Goal: Information Seeking & Learning: Learn about a topic

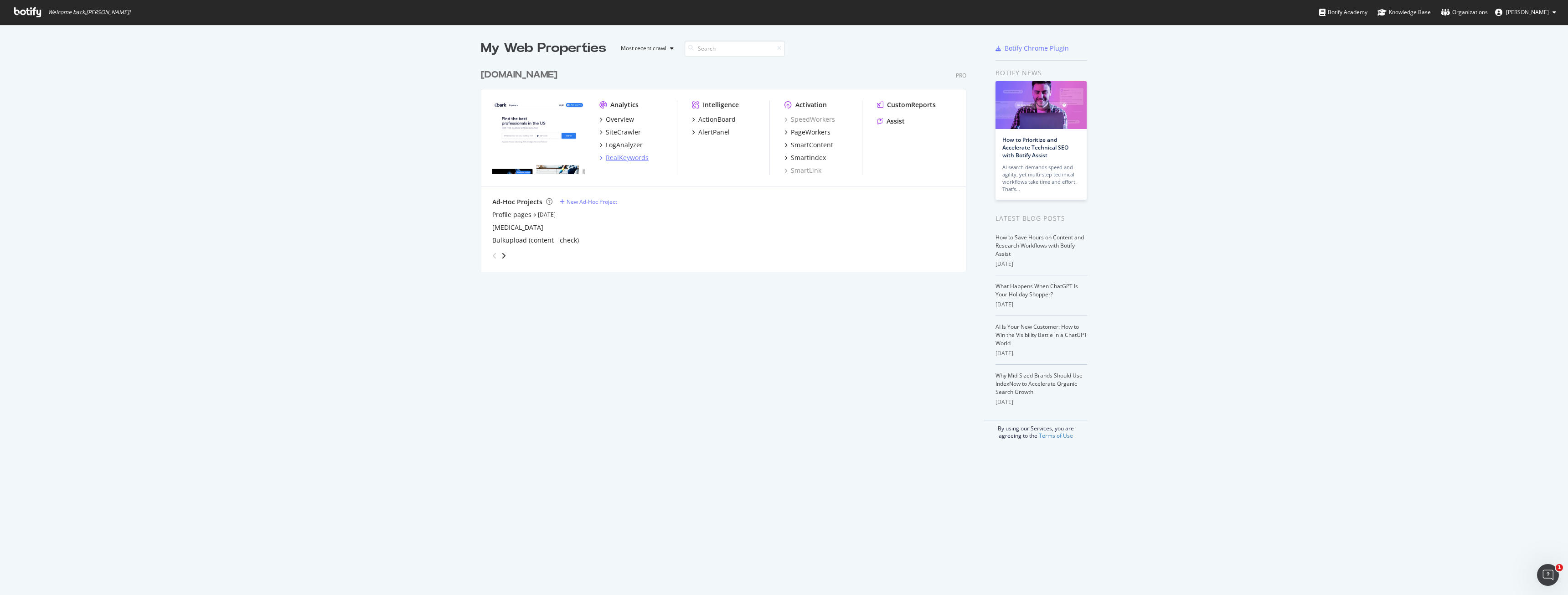
click at [625, 154] on div "RealKeywords" at bounding box center [627, 158] width 43 height 9
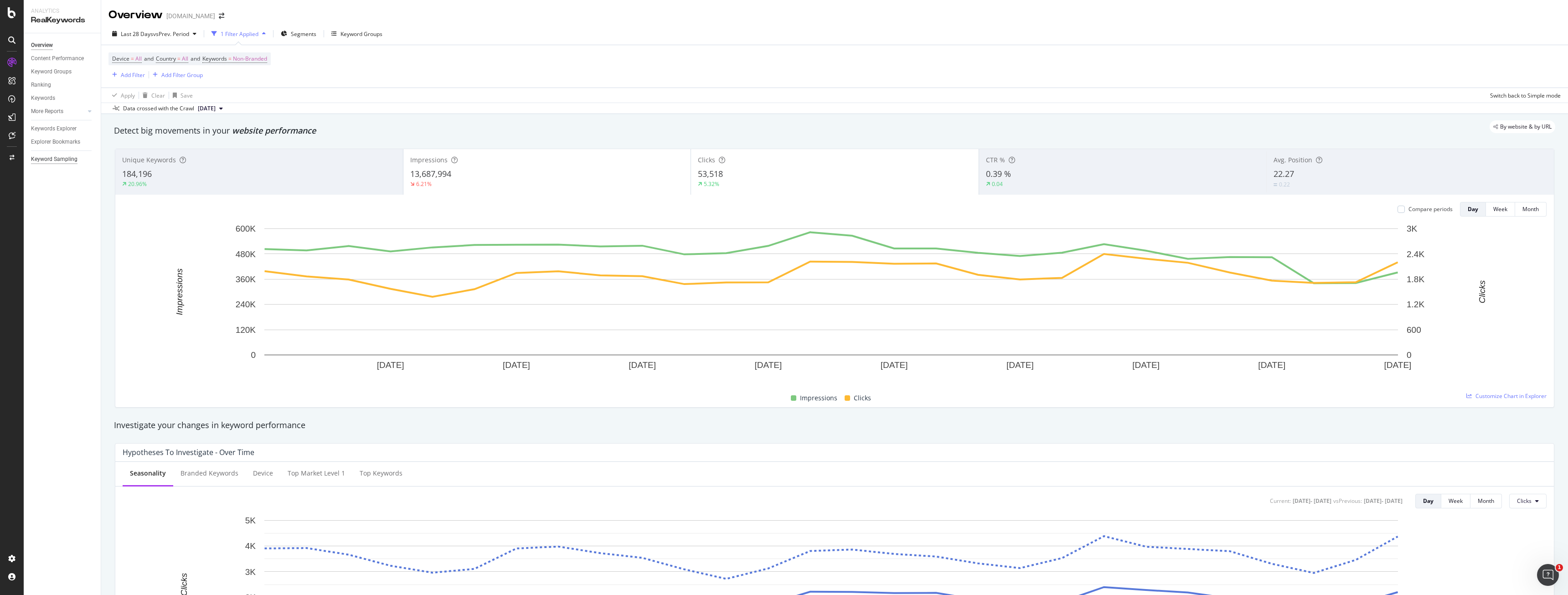
click at [64, 161] on div "Keyword Sampling" at bounding box center [54, 159] width 46 height 10
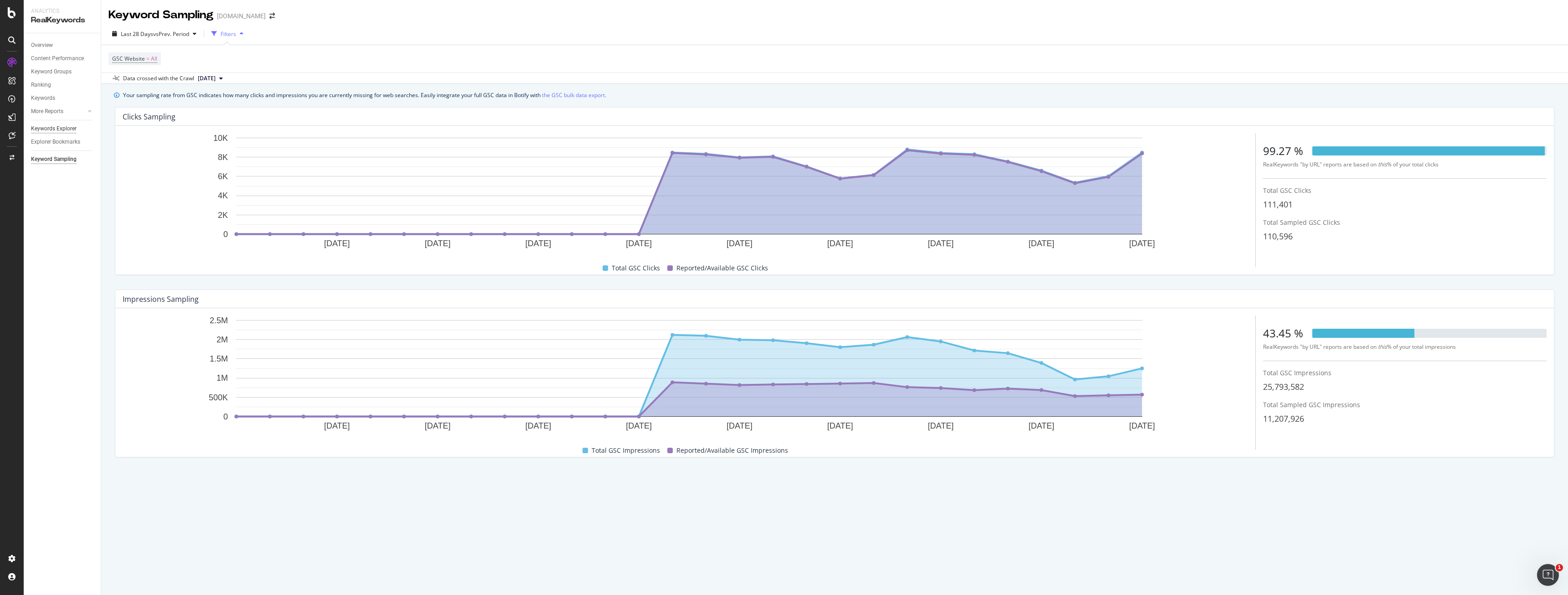
click at [62, 127] on div "Keywords Explorer" at bounding box center [53, 128] width 46 height 10
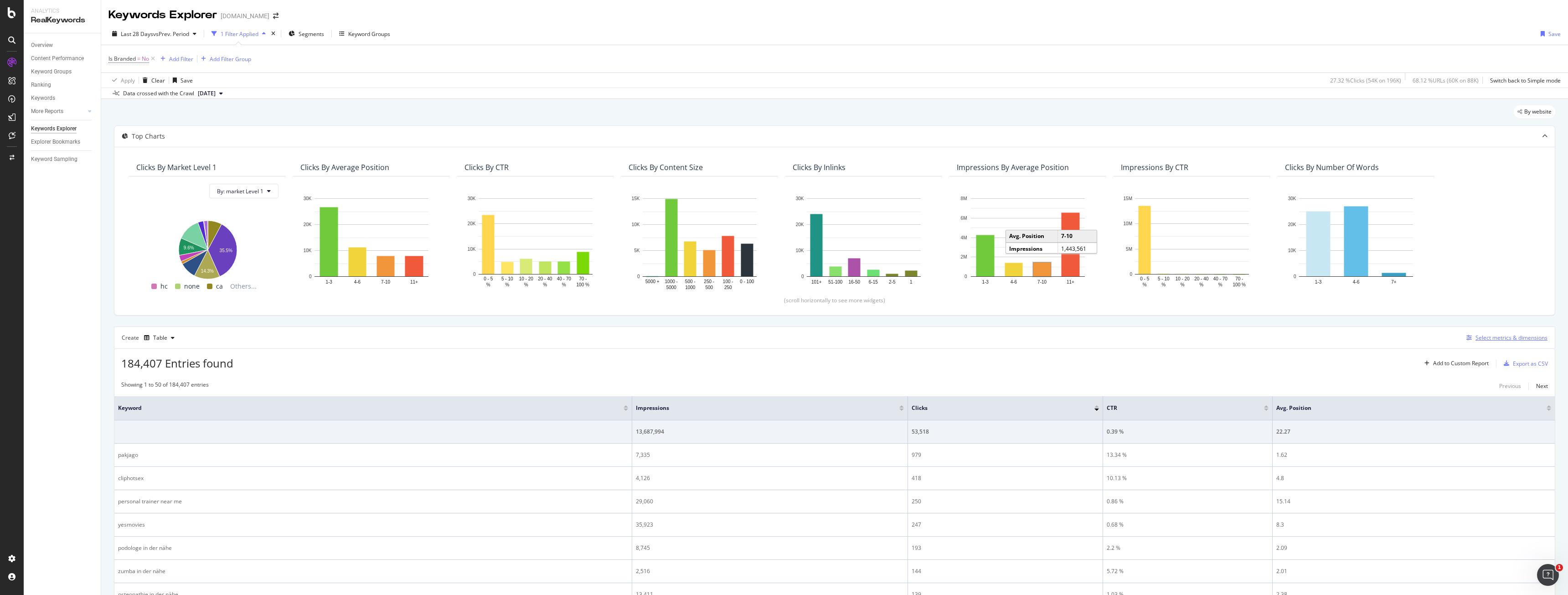
click at [1511, 342] on div "Select metrics & dimensions" at bounding box center [1511, 338] width 72 height 8
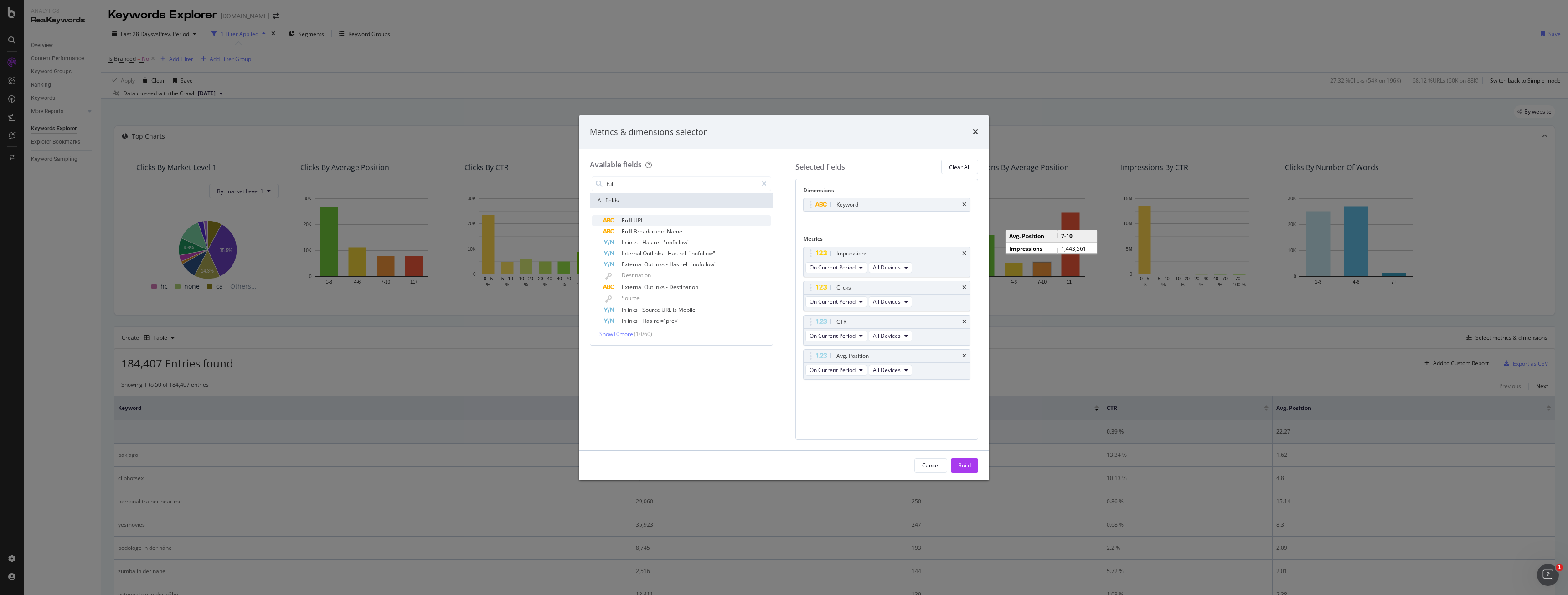
type input "full"
click at [658, 219] on div "Full URL" at bounding box center [687, 220] width 167 height 11
click at [967, 208] on div "Keyword" at bounding box center [886, 205] width 167 height 13
click at [966, 206] on icon "times" at bounding box center [964, 204] width 4 height 5
click at [971, 462] on button "Build" at bounding box center [964, 465] width 27 height 15
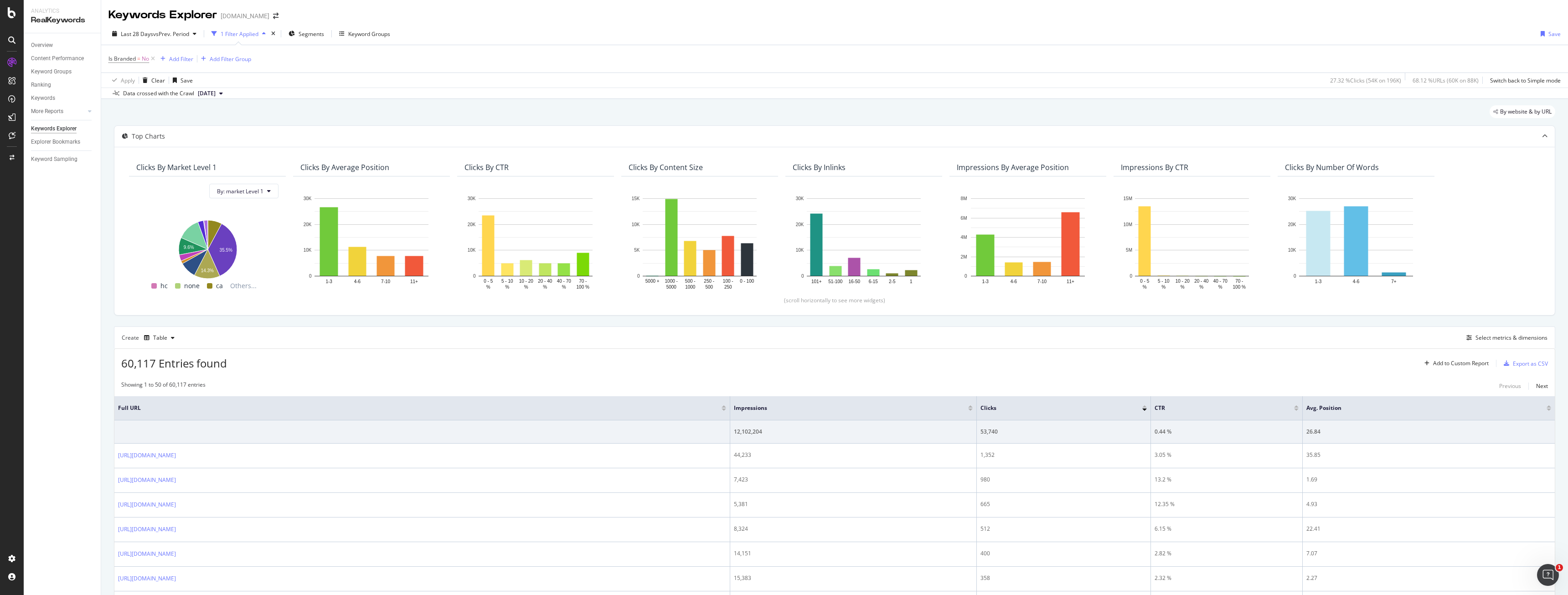
drag, startPoint x: 452, startPoint y: 366, endPoint x: 410, endPoint y: 325, distance: 58.7
click at [155, 57] on icon at bounding box center [153, 59] width 8 height 9
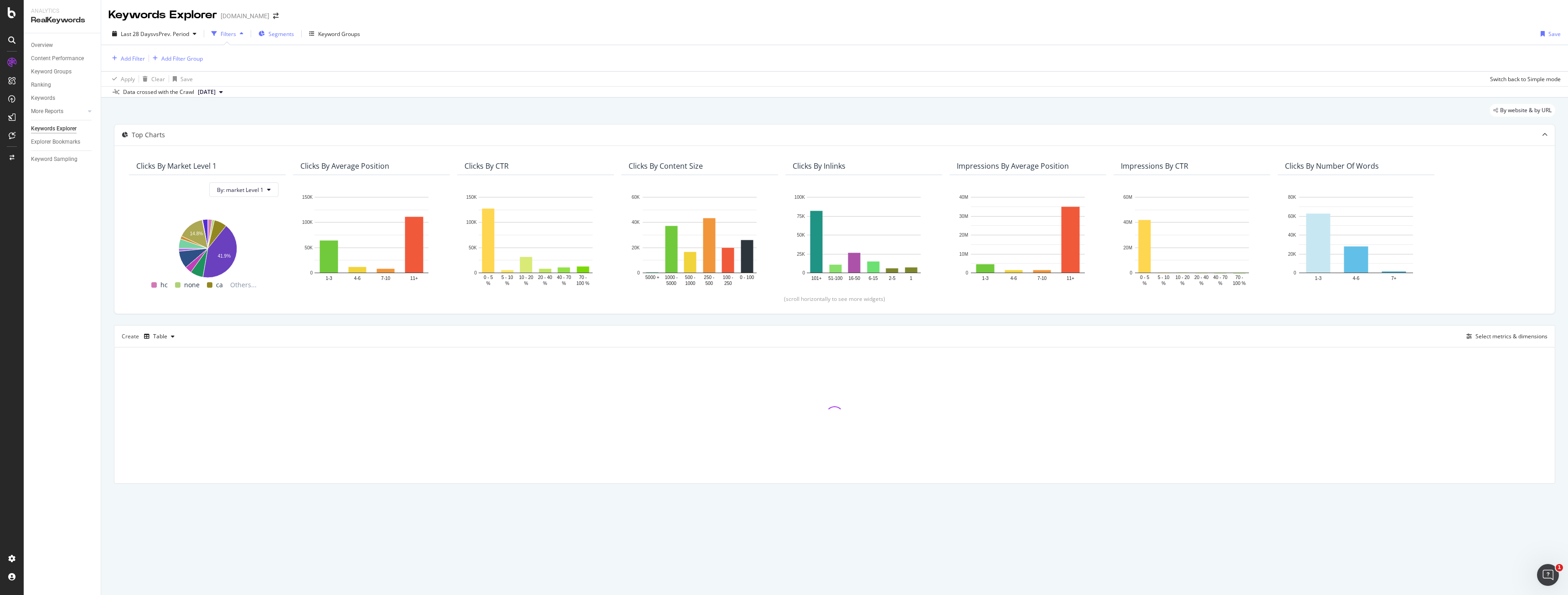
click at [285, 34] on span "Segments" at bounding box center [282, 34] width 26 height 8
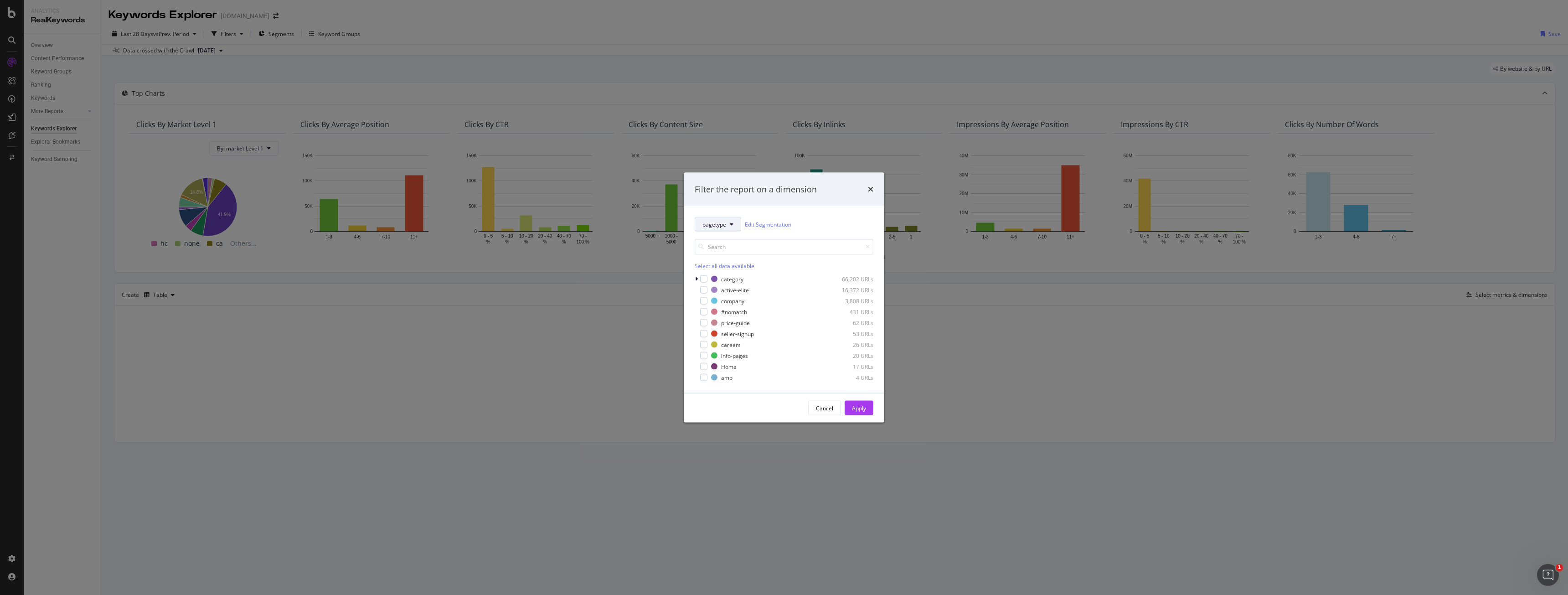
click at [720, 228] on button "pagetype" at bounding box center [718, 224] width 46 height 15
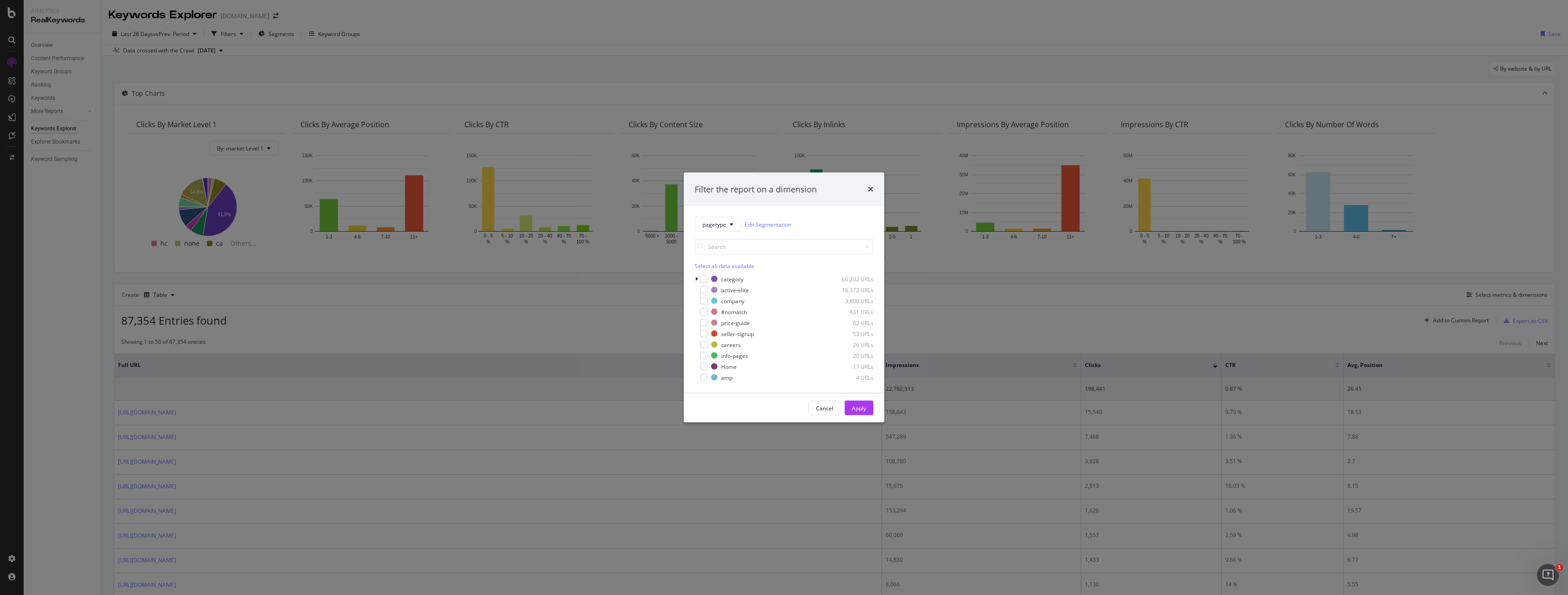
click at [617, 336] on div "Filter the report on a dimension pagetype Edit Segmentation Select all data ava…" at bounding box center [784, 297] width 1568 height 595
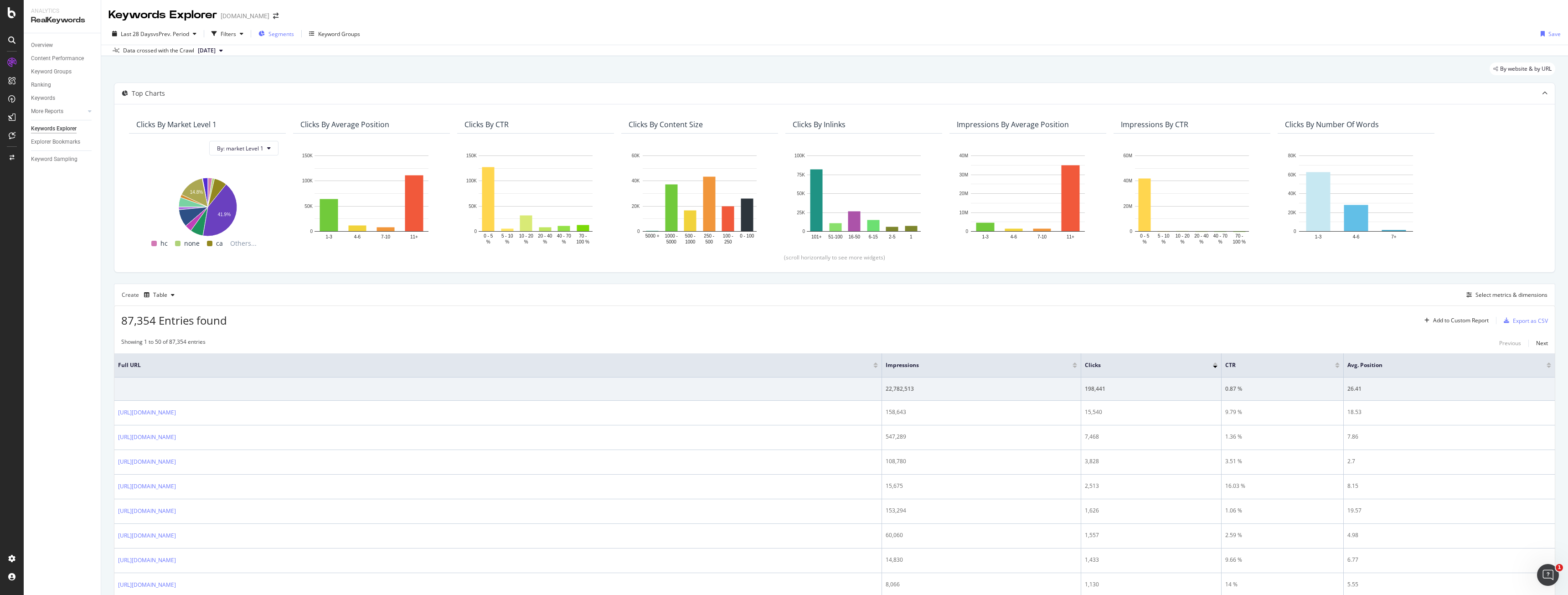
click at [273, 35] on span "Segments" at bounding box center [282, 34] width 26 height 8
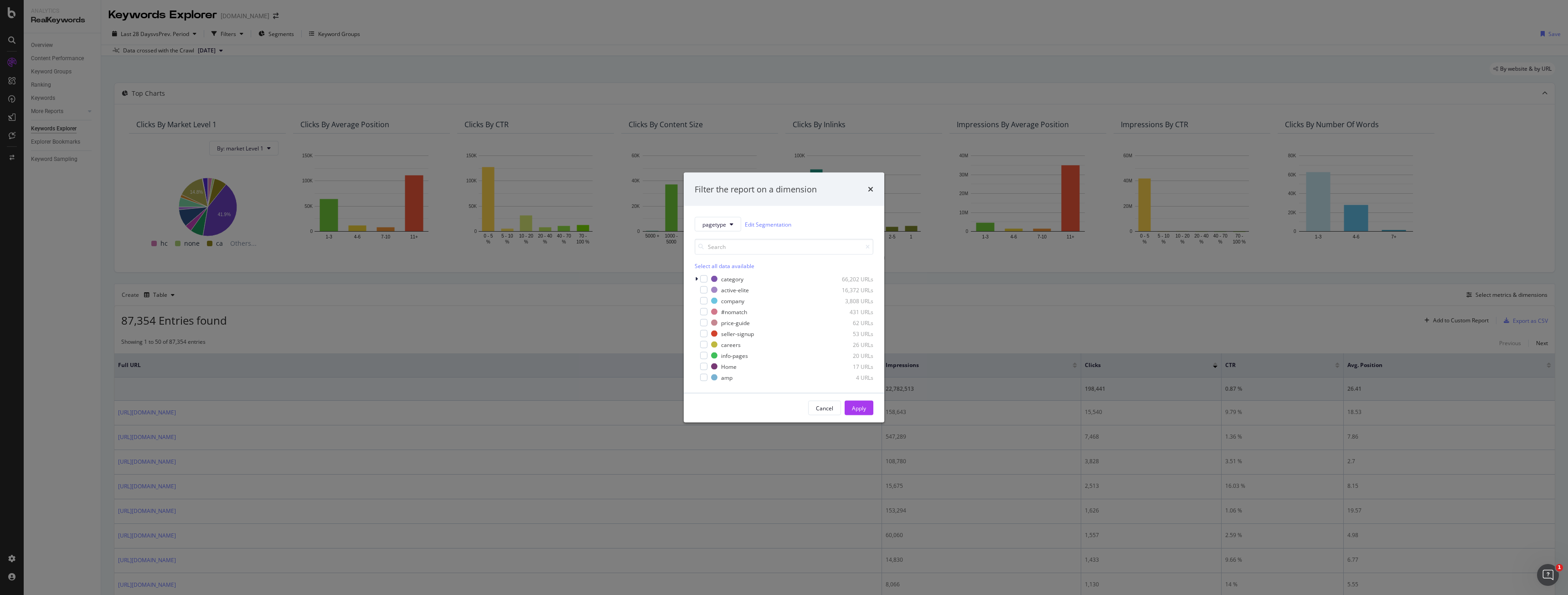
click at [718, 231] on div "Select all data available category 66,202 URLs active-elite 16,372 URLs company…" at bounding box center [783, 306] width 178 height 150
click at [720, 226] on span "pagetype" at bounding box center [714, 224] width 24 height 8
click at [498, 338] on div "Filter the report on a dimension pagetype Edit Segmentation Select all data ava…" at bounding box center [784, 297] width 1568 height 595
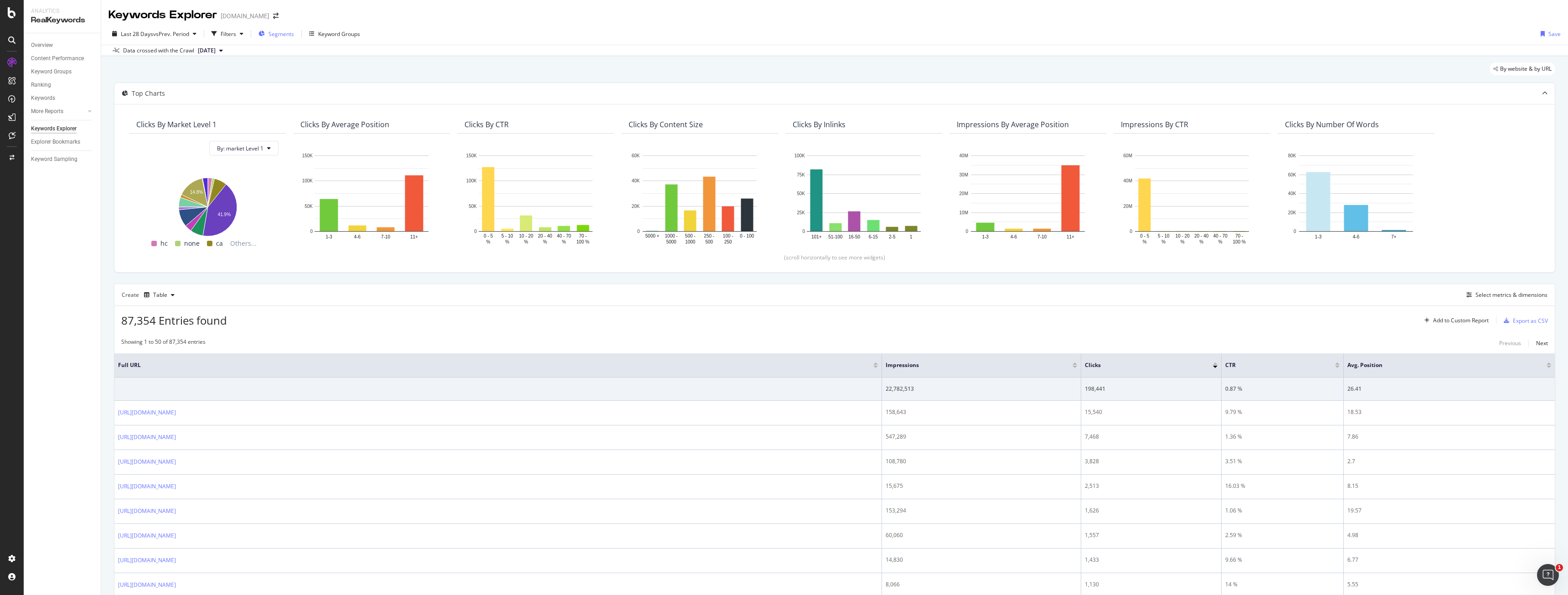
click at [276, 39] on div "Segments" at bounding box center [276, 34] width 35 height 14
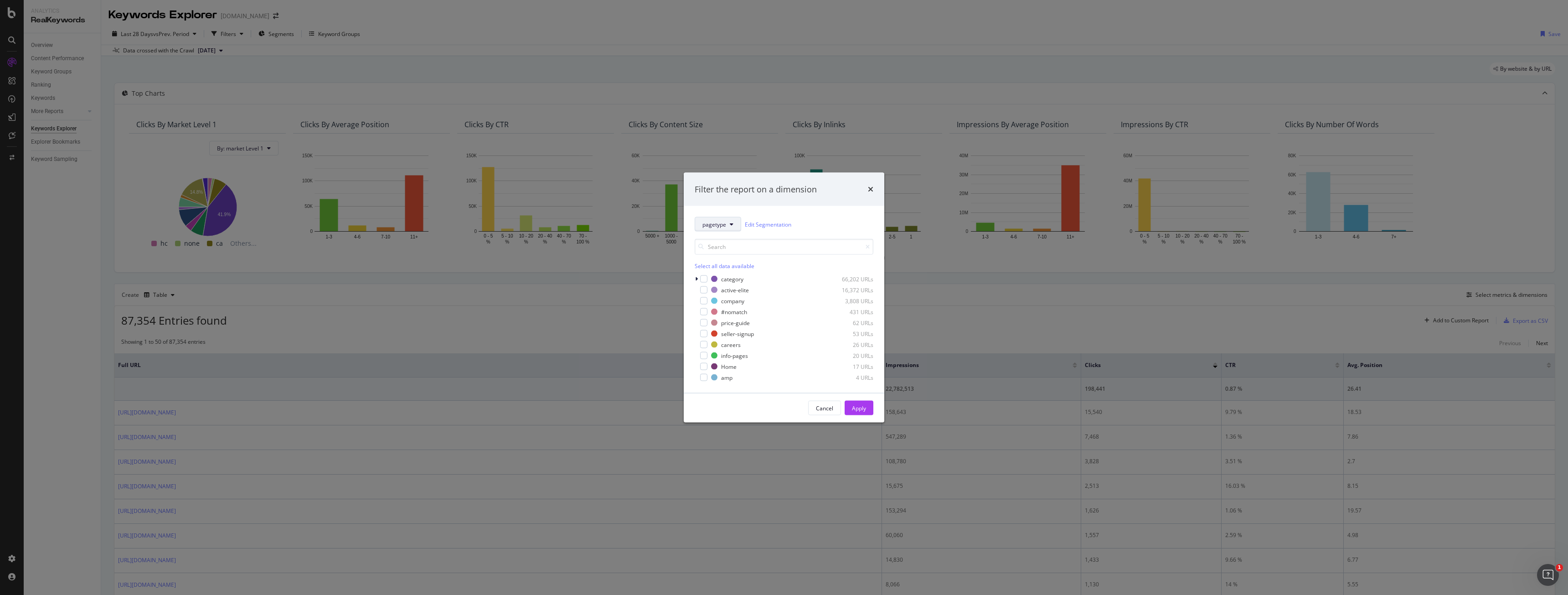
click at [703, 220] on button "pagetype" at bounding box center [718, 224] width 46 height 15
click at [723, 260] on span "market" at bounding box center [745, 257] width 85 height 8
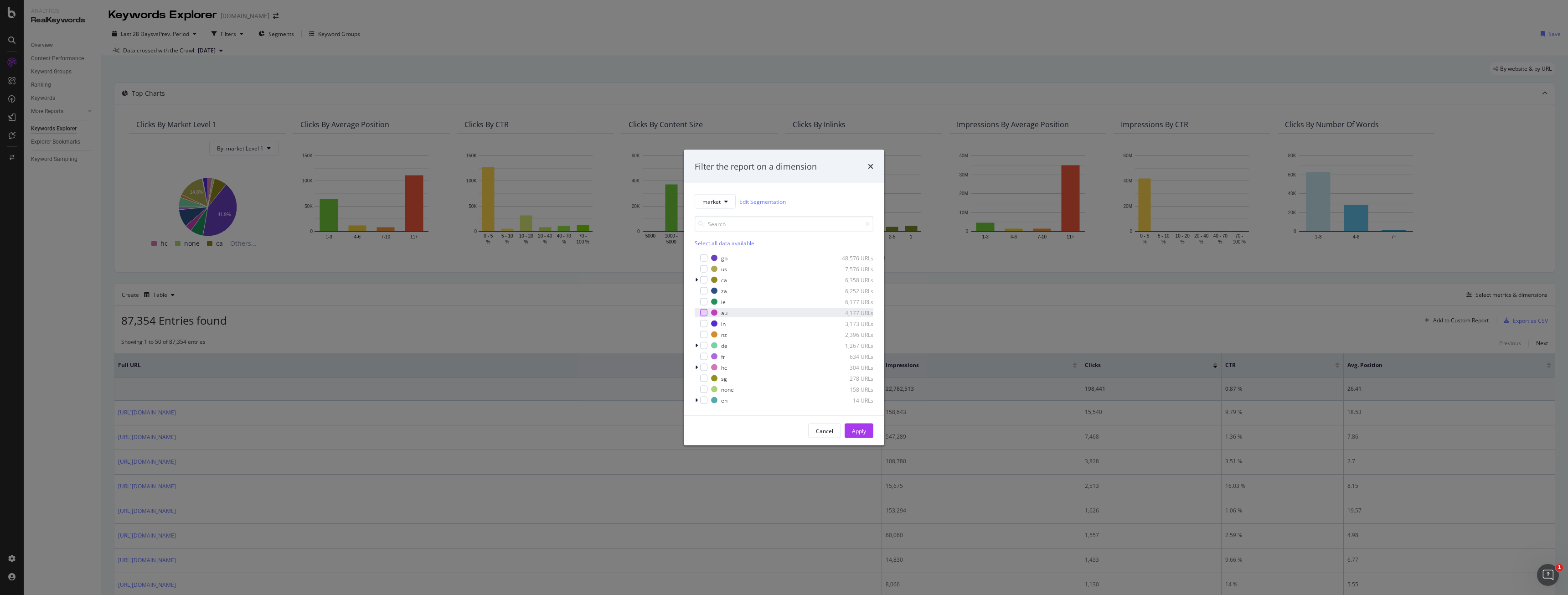
click at [702, 312] on div "modal" at bounding box center [703, 313] width 7 height 7
click at [856, 431] on div "Apply" at bounding box center [859, 431] width 14 height 8
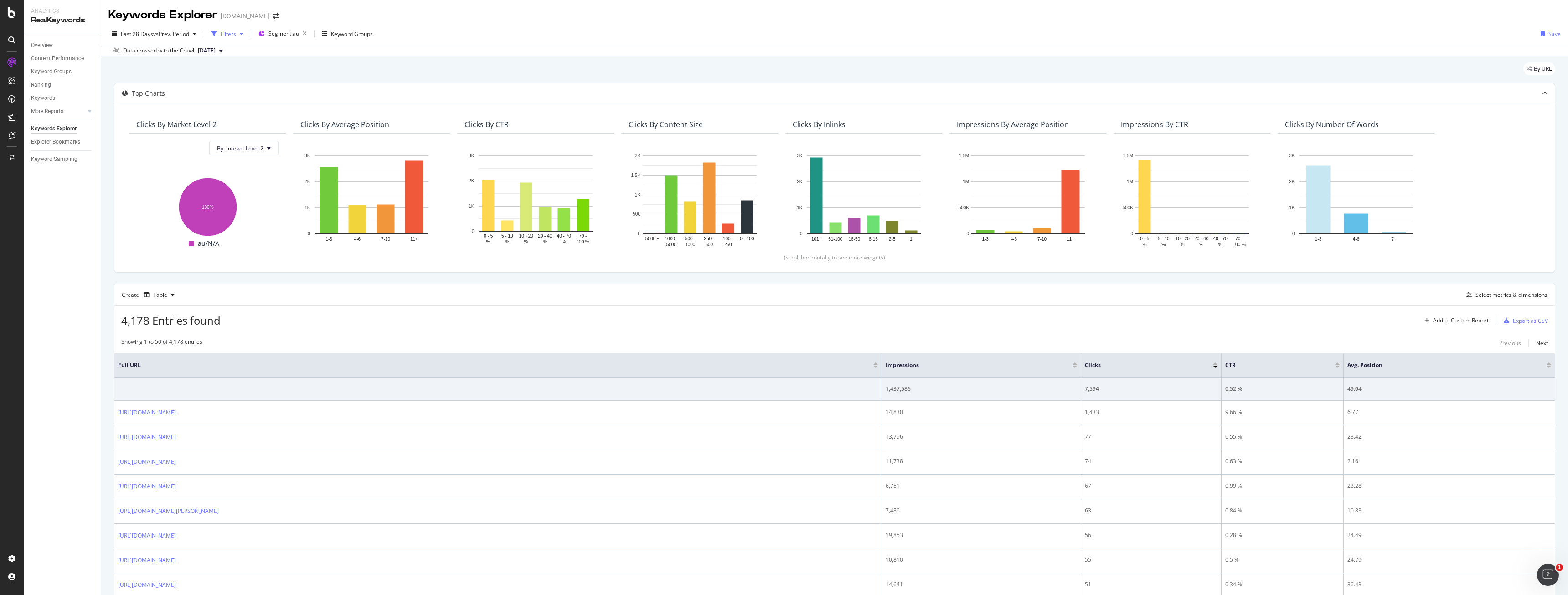
click at [242, 36] on icon "button" at bounding box center [242, 34] width 4 height 5
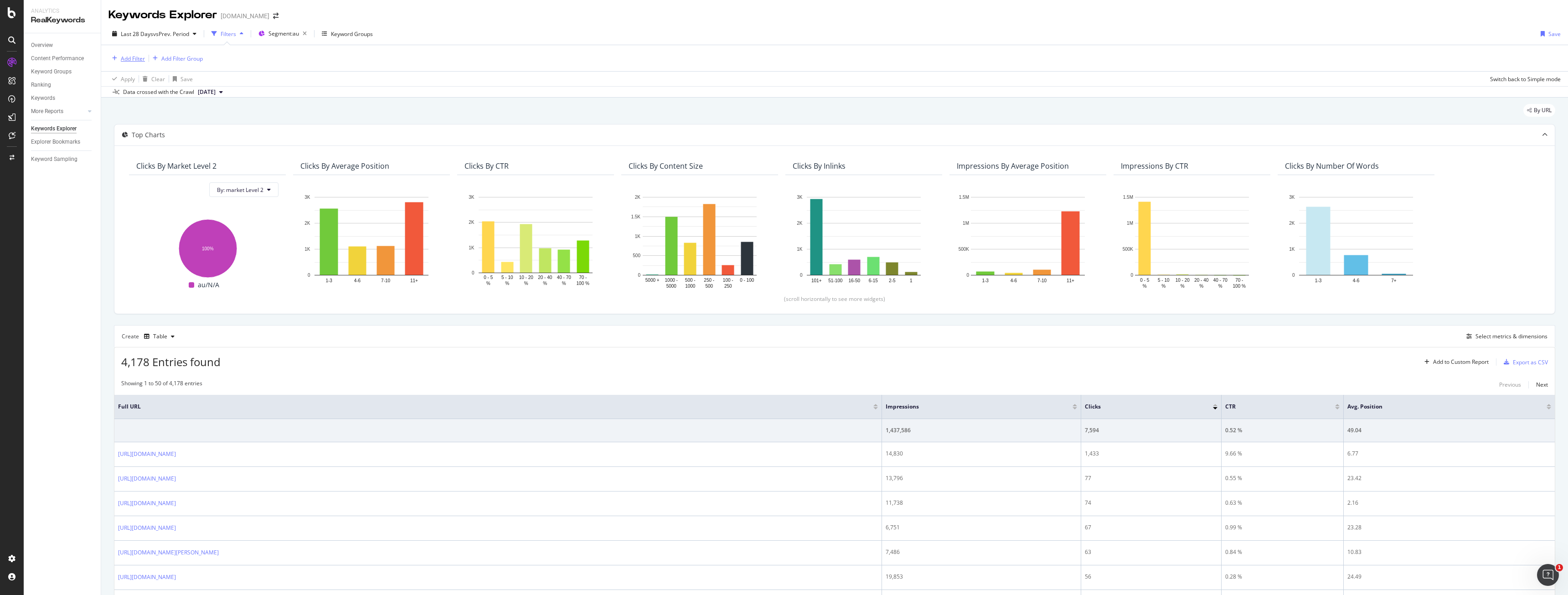
click at [140, 59] on div "Add Filter" at bounding box center [132, 59] width 24 height 8
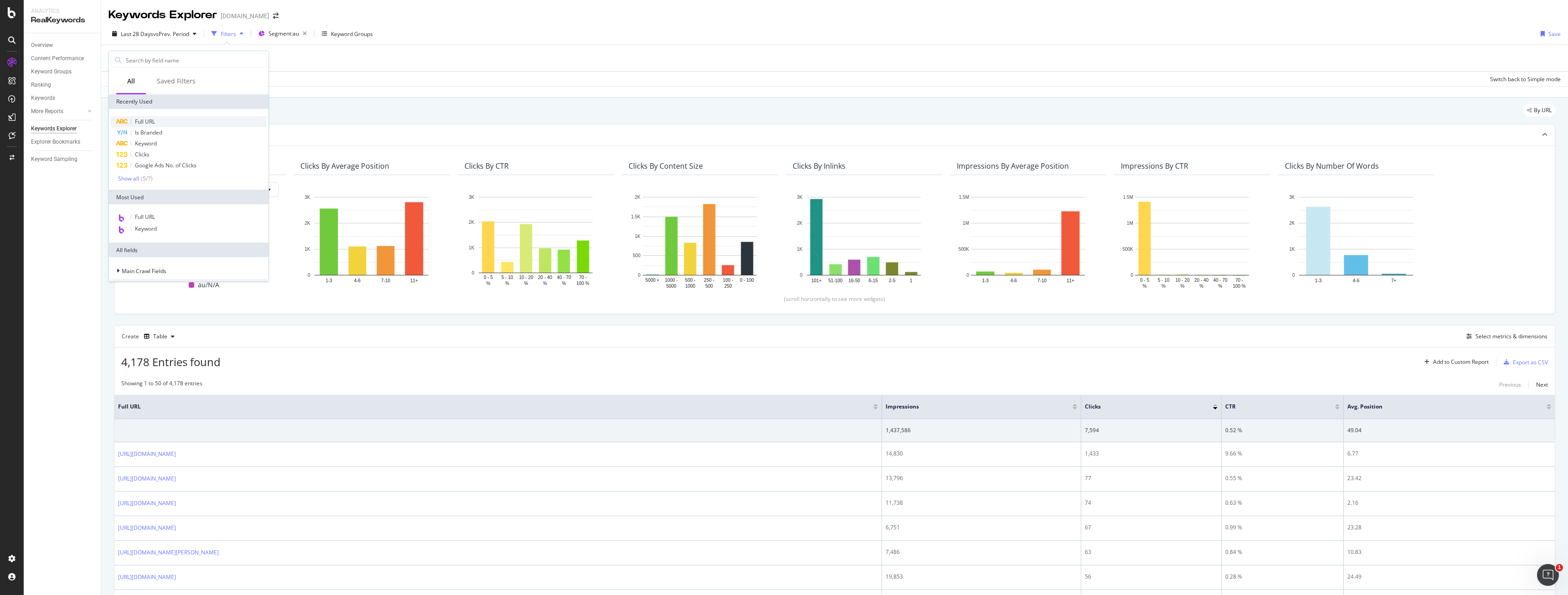
click at [146, 123] on span "Full URL" at bounding box center [144, 122] width 20 height 8
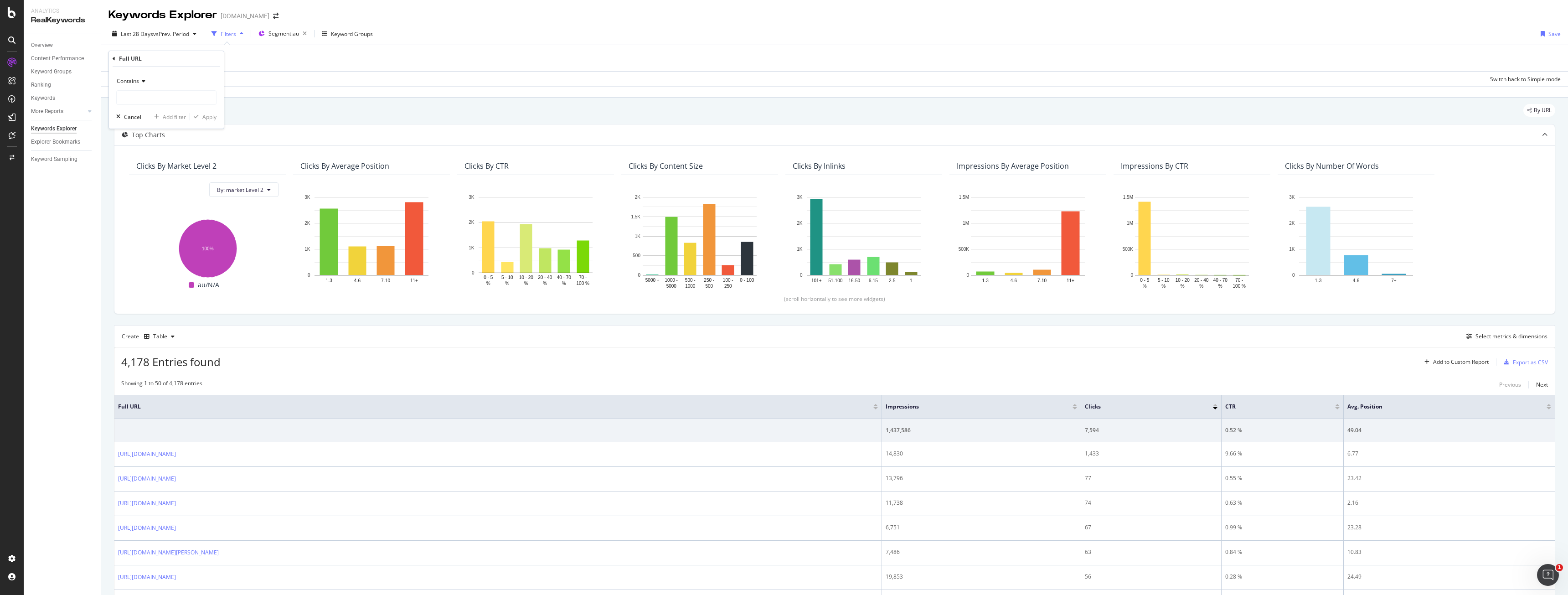
click at [148, 84] on div "Contains" at bounding box center [166, 81] width 100 height 15
click at [144, 80] on icon at bounding box center [142, 81] width 6 height 5
click at [144, 82] on icon at bounding box center [142, 81] width 6 height 5
click at [158, 195] on div "Matches regex" at bounding box center [167, 195] width 97 height 12
click at [151, 98] on input "text" at bounding box center [166, 97] width 99 height 15
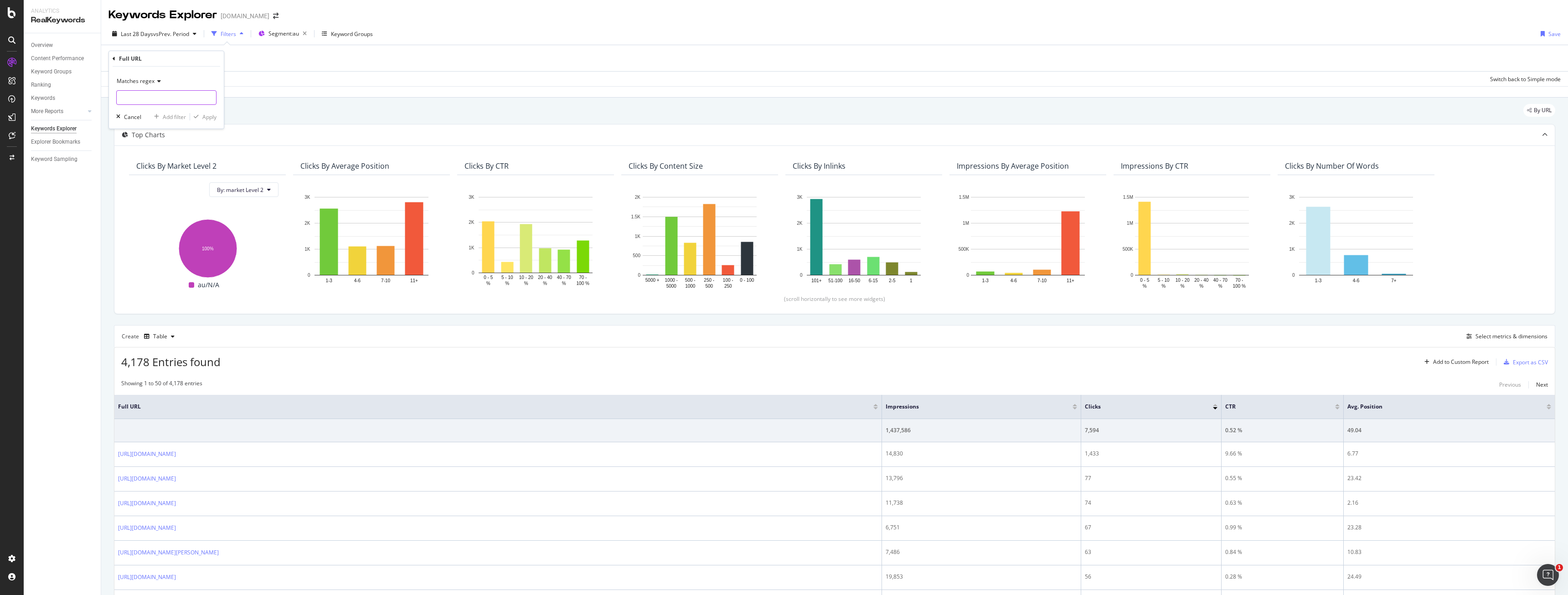
paste input "^(?:cleaners|end-of-tenancy-cleaning|dj-hire|wedding-dj|photo-booth-hire|magici…"
type input "^(?:cleaners|end-of-tenancy-cleaning|dj-hire|wedding-dj|photo-booth-hire|magici…"
click at [209, 119] on div "Apply" at bounding box center [209, 117] width 14 height 8
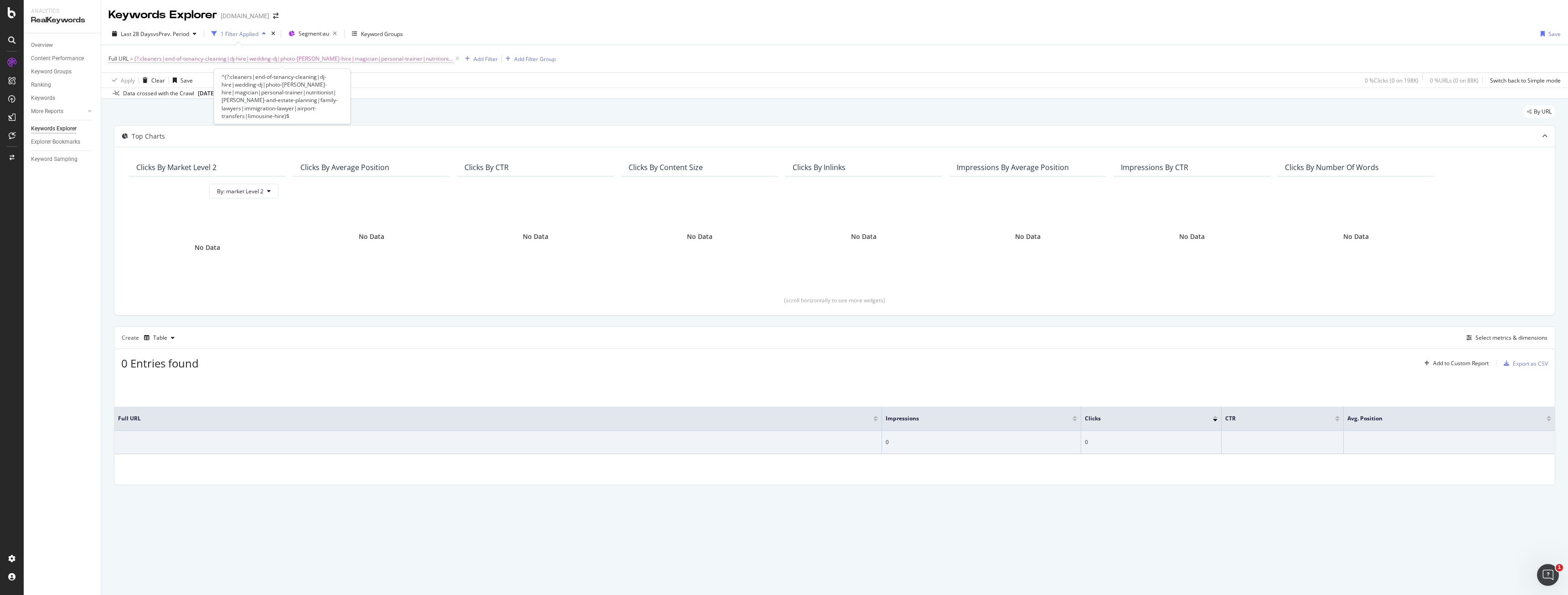
click at [162, 60] on span "(?:cleaners|end-of-tenancy-cleaning|dj-hire|wedding-dj|photo-booth-hire|magicia…" at bounding box center [294, 59] width 319 height 13
click at [130, 95] on input "^(?:cleaners|end-of-tenancy-cleaning|dj-hire|wedding-dj|photo-booth-hire|magici…" at bounding box center [160, 97] width 86 height 15
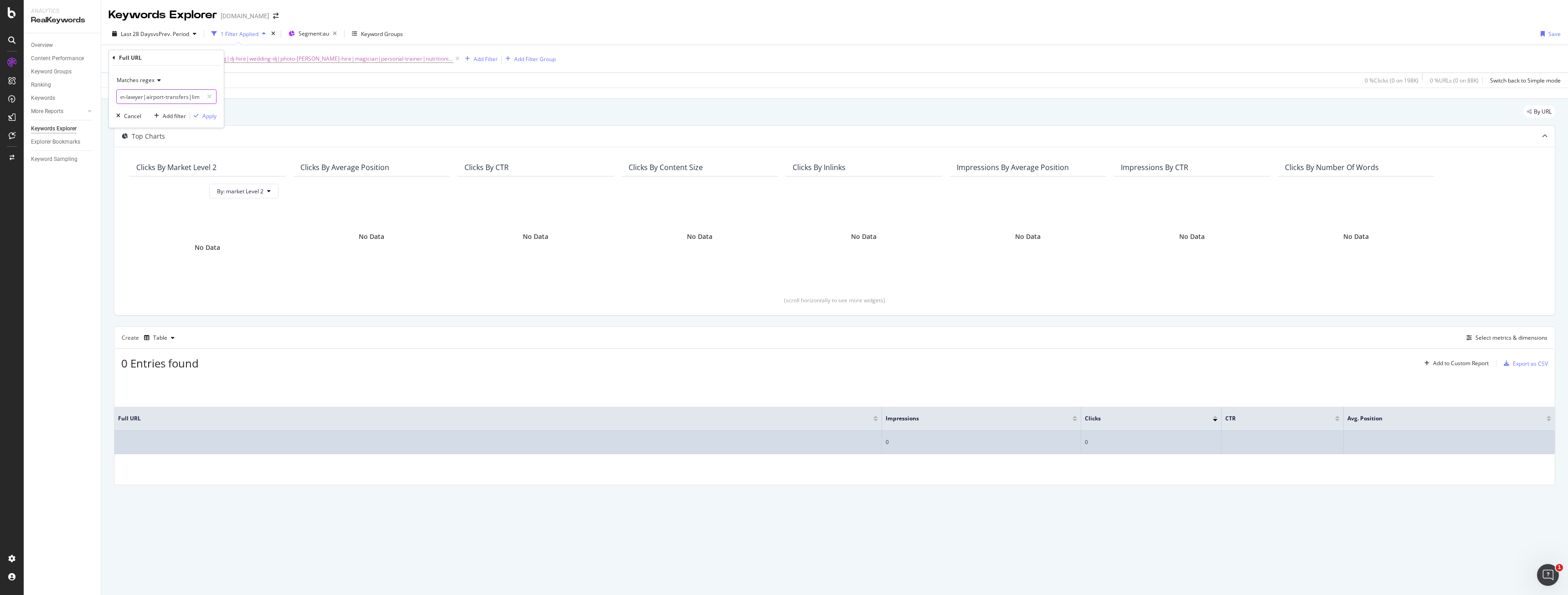
scroll to position [0, 456]
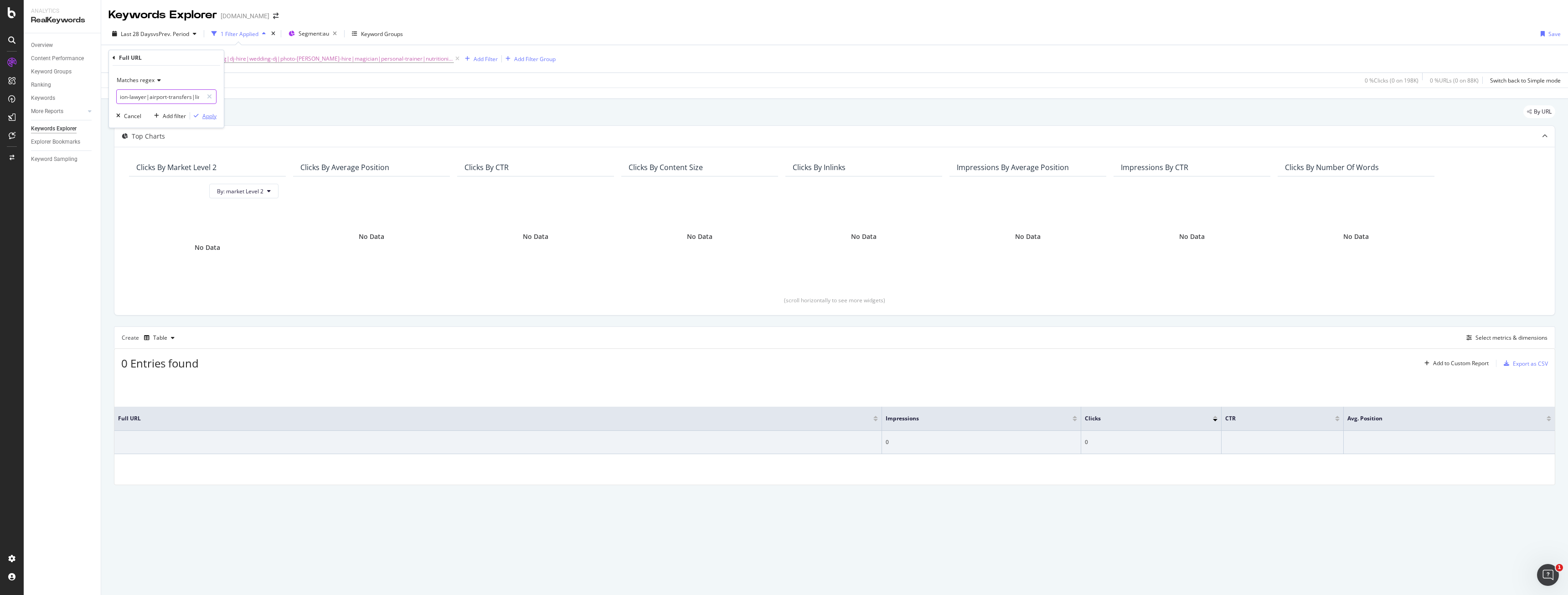
type input "^(cleaners|end-of-tenancy-cleaning|dj-hire|wedding-dj|photo-booth-hire|magician…"
drag, startPoint x: 211, startPoint y: 119, endPoint x: 233, endPoint y: 130, distance: 24.6
click at [211, 118] on div "Apply" at bounding box center [209, 116] width 14 height 8
click at [191, 56] on span "(cleaners|end-of-tenancy-cleaning|dj-hire|wedding-dj|photo-booth-hire|magician|…" at bounding box center [294, 59] width 319 height 13
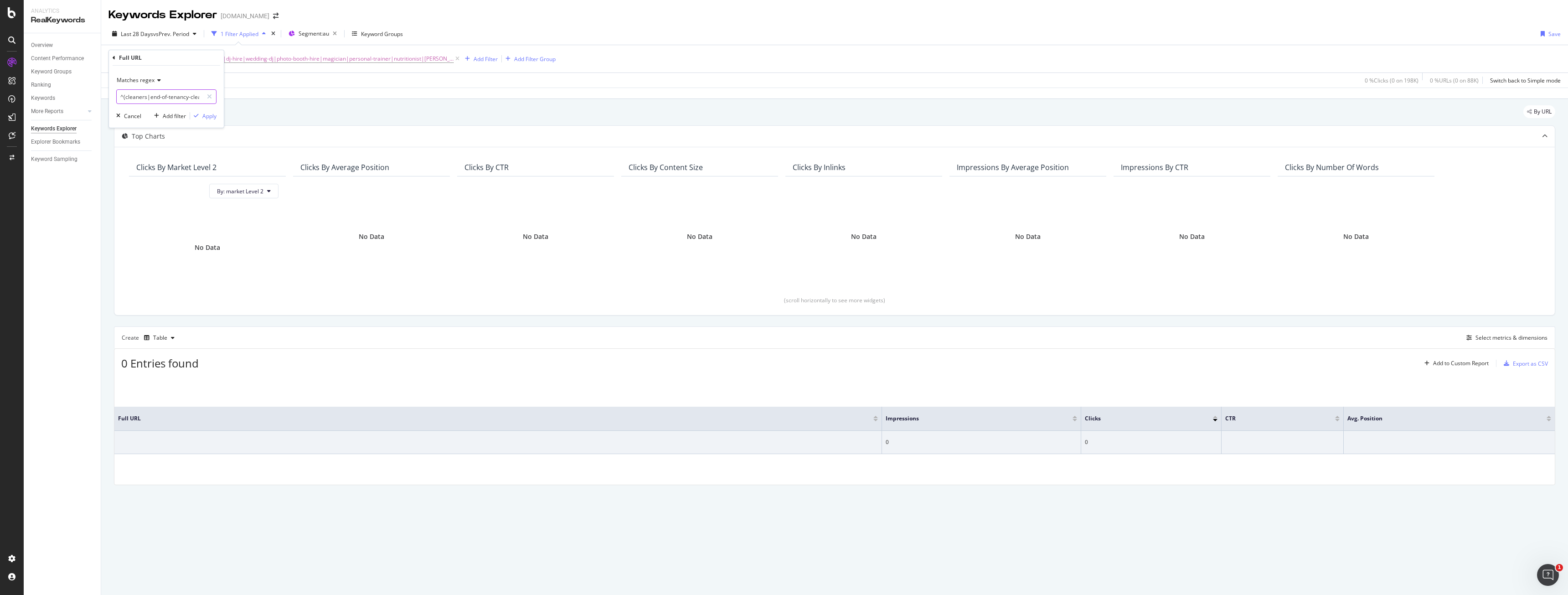
click at [124, 97] on input "^(cleaners|end-of-tenancy-cleaning|dj-hire|wedding-dj|photo-booth-hire|magician…" at bounding box center [160, 97] width 86 height 15
type input "(cleaners|end-of-tenancy-cleaning|dj-hire|wedding-dj|photo-booth-hire|magician|…"
click at [211, 115] on div "Apply" at bounding box center [209, 116] width 14 height 8
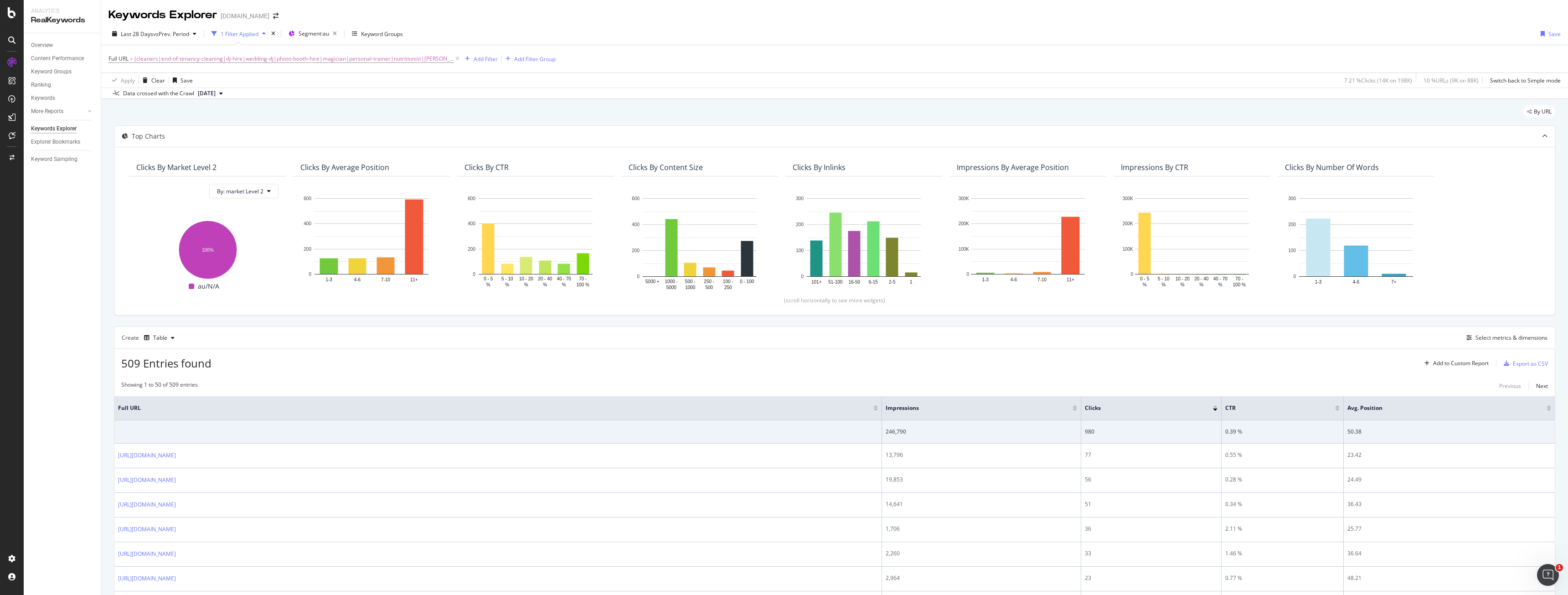
click at [168, 32] on span "vs Prev. Period" at bounding box center [171, 34] width 36 height 8
click at [149, 112] on div "Last Year" at bounding box center [144, 110] width 24 height 8
type input "2024/09/16"
type input "2023/09/17"
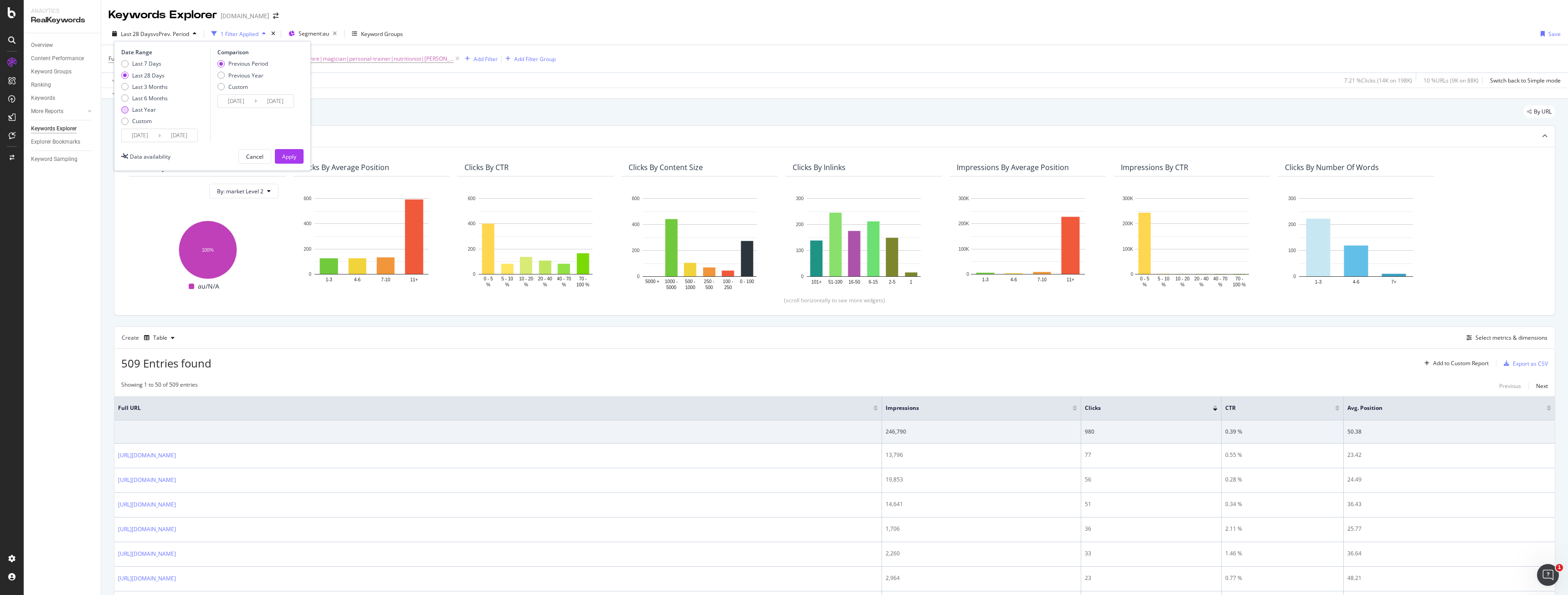
type input "2024/09/15"
click at [285, 153] on div "Apply" at bounding box center [289, 157] width 14 height 8
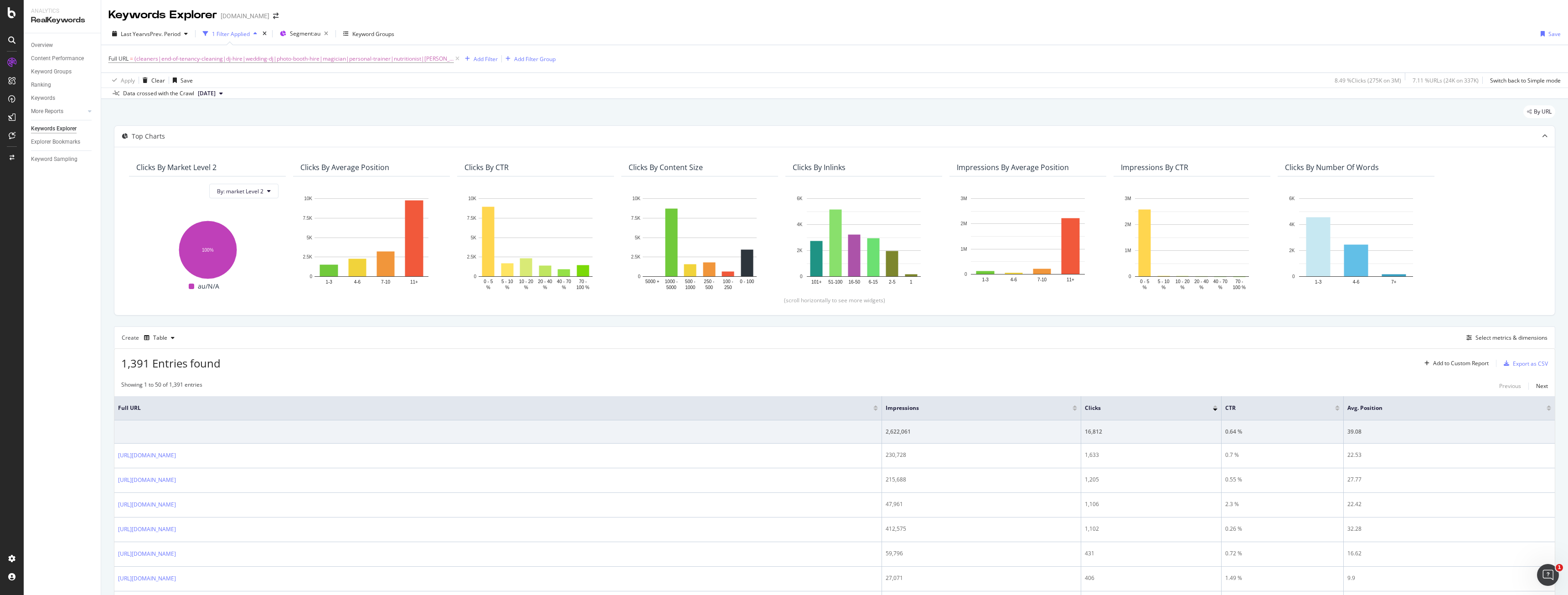
click at [473, 367] on div "1,391 Entries found Add to Custom Report Export as CSV" at bounding box center [835, 360] width 1440 height 23
click at [1513, 367] on div "Export as CSV" at bounding box center [1530, 364] width 35 height 8
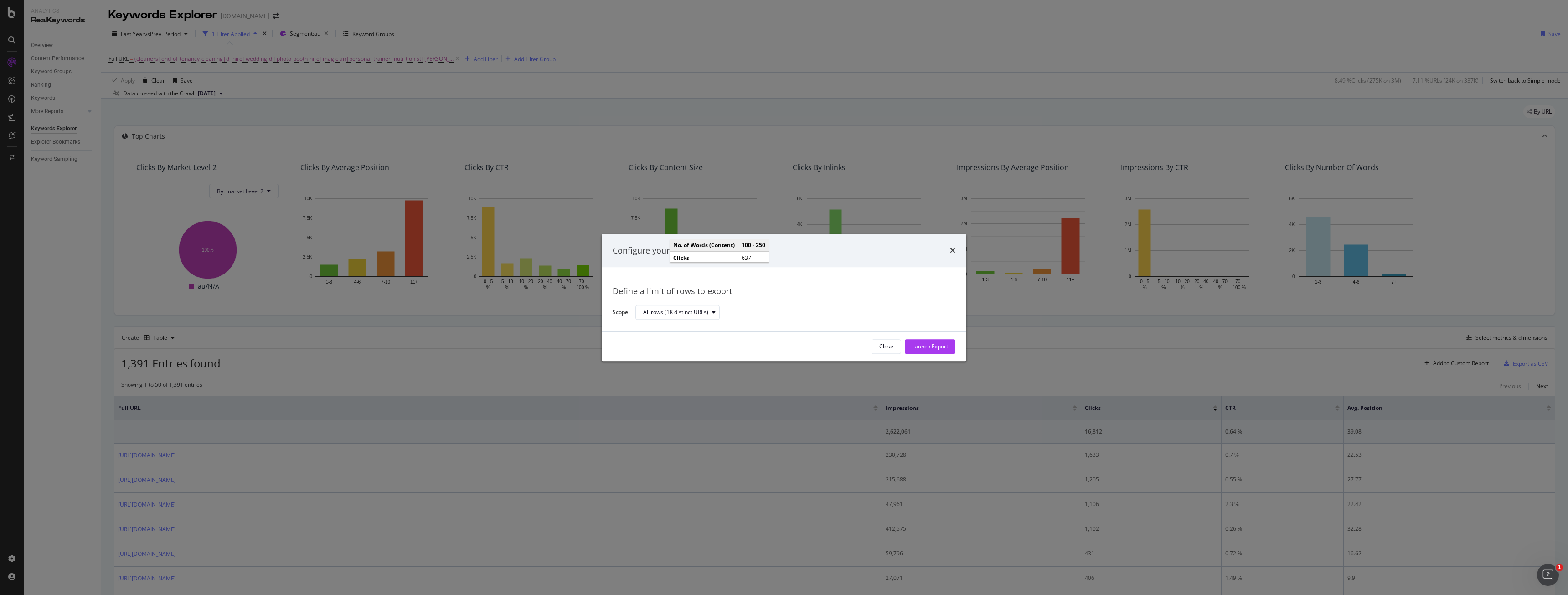
click at [924, 362] on div "Configure your export Define a limit of rows to export Scope All rows (1K disti…" at bounding box center [784, 297] width 1568 height 595
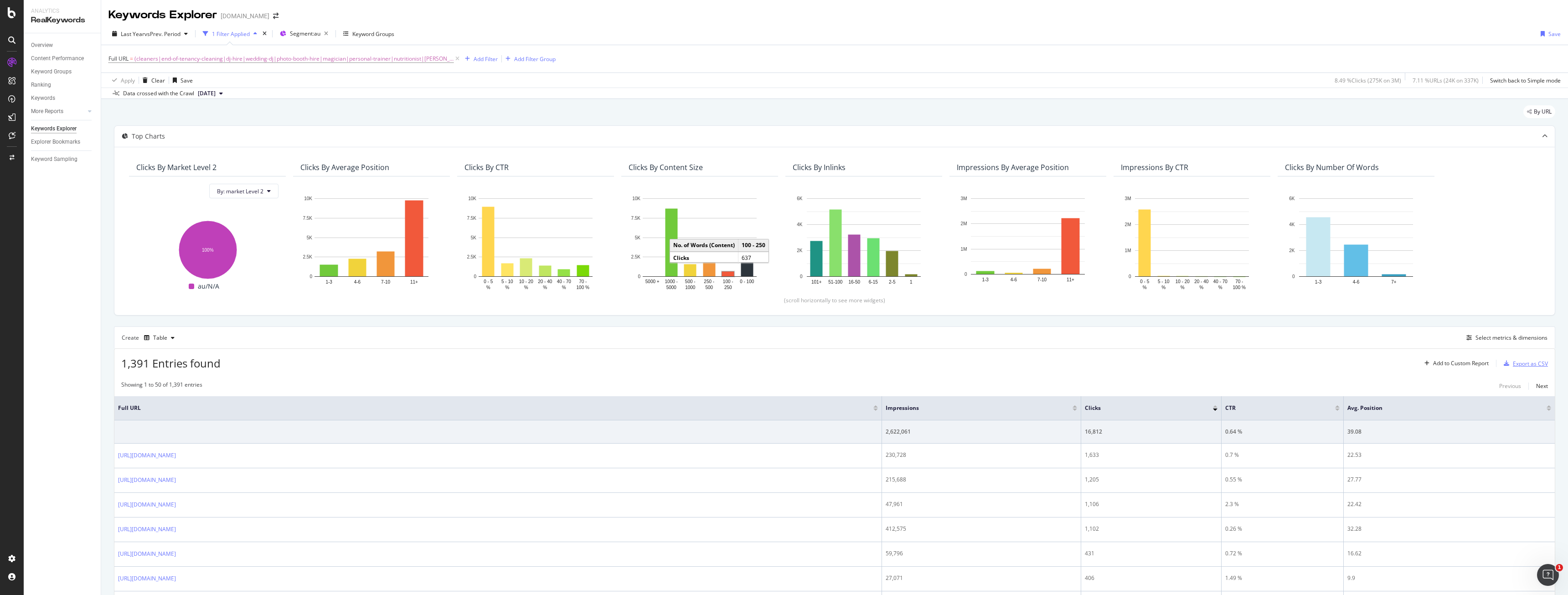
click at [1520, 367] on div "Export as CSV" at bounding box center [1524, 363] width 48 height 14
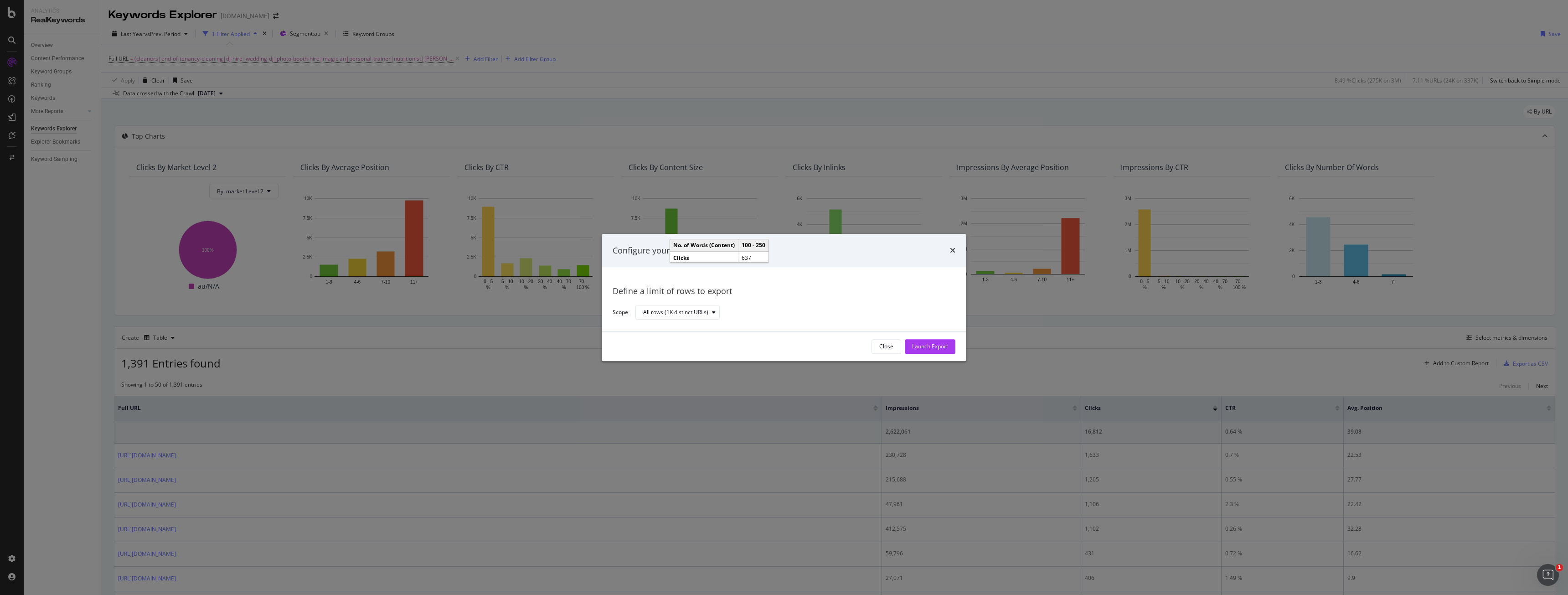
drag, startPoint x: 928, startPoint y: 353, endPoint x: 923, endPoint y: 361, distance: 9.4
click at [923, 361] on div "Close Launch Export" at bounding box center [784, 346] width 365 height 29
click at [924, 353] on div "Launch Export" at bounding box center [930, 346] width 36 height 14
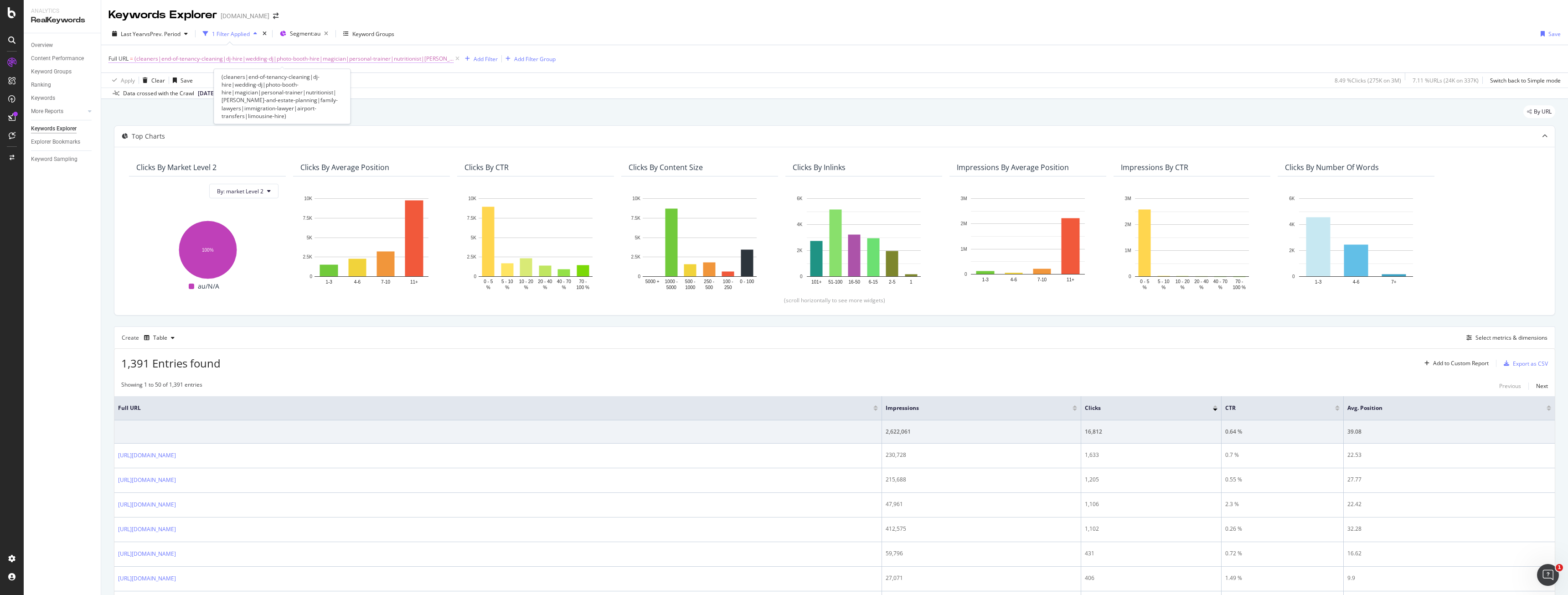
click at [283, 55] on span "(cleaners|end-of-tenancy-cleaning|dj-hire|wedding-dj|photo-booth-hire|magician|…" at bounding box center [294, 59] width 319 height 13
click at [286, 63] on span "(cleaners|end-of-tenancy-cleaning|dj-hire|wedding-dj|photo-booth-hire|magician|…" at bounding box center [294, 59] width 319 height 13
click at [286, 90] on div "(cleaners|end-of-tenancy-cleaning|dj-hire|wedding-dj|photo-booth-hire|magician|…" at bounding box center [282, 97] width 137 height 55
click at [287, 108] on div "(cleaners|end-of-tenancy-cleaning|dj-hire|wedding-dj|photo-booth-hire|magician|…" at bounding box center [282, 97] width 137 height 55
click at [312, 54] on span "(cleaners|end-of-tenancy-cleaning|dj-hire|wedding-dj|photo-booth-hire|magician|…" at bounding box center [294, 59] width 319 height 13
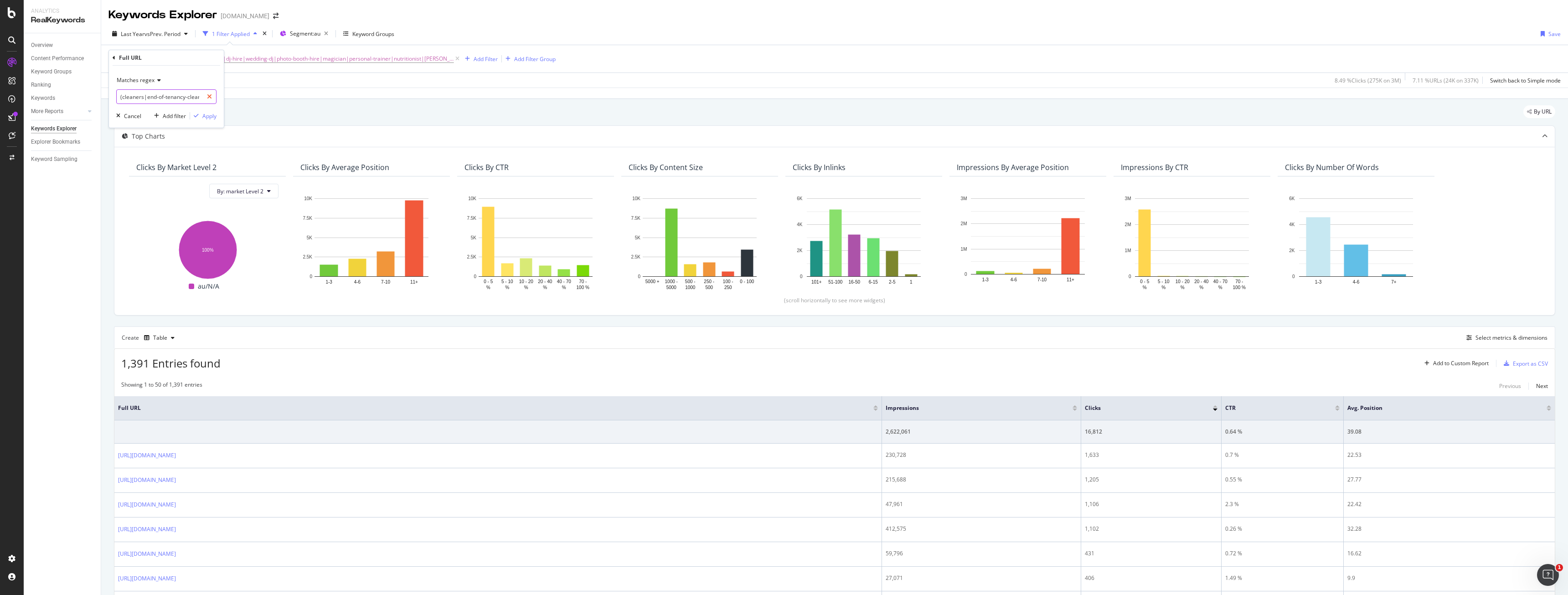
click at [213, 96] on div at bounding box center [209, 97] width 14 height 15
click at [211, 122] on div "Matches regex Cancel Add filter Apply" at bounding box center [166, 97] width 115 height 62
click at [211, 121] on button "Apply" at bounding box center [203, 116] width 26 height 9
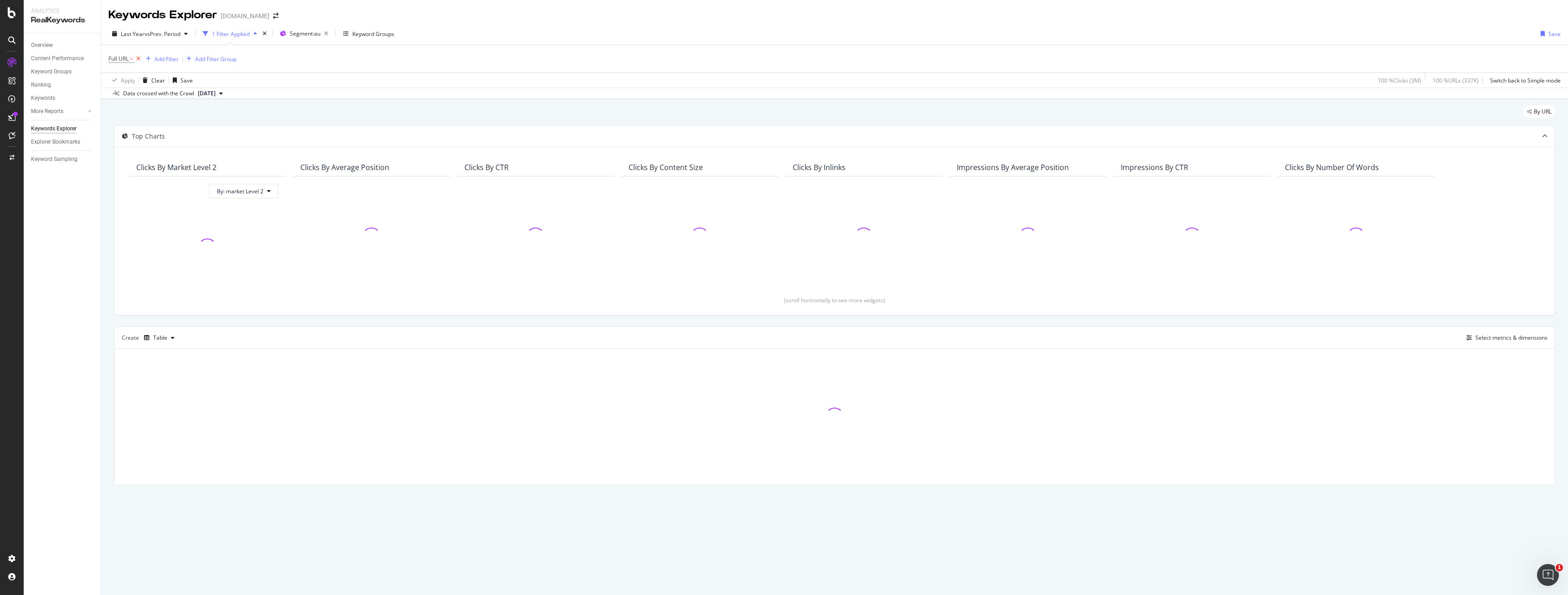
click at [142, 59] on icon at bounding box center [139, 59] width 8 height 9
click at [291, 33] on span "Segment: au" at bounding box center [274, 34] width 30 height 8
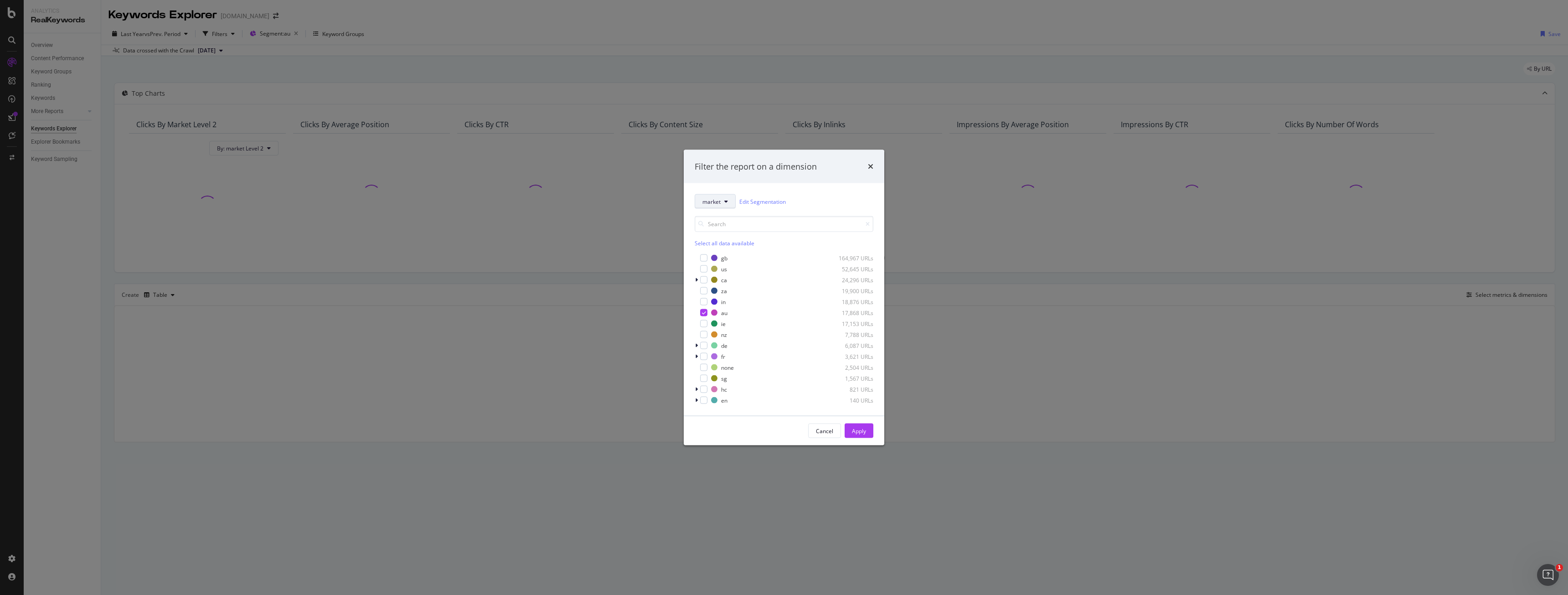
drag, startPoint x: 709, startPoint y: 195, endPoint x: 709, endPoint y: 207, distance: 12.0
click at [709, 196] on button "market" at bounding box center [715, 201] width 41 height 15
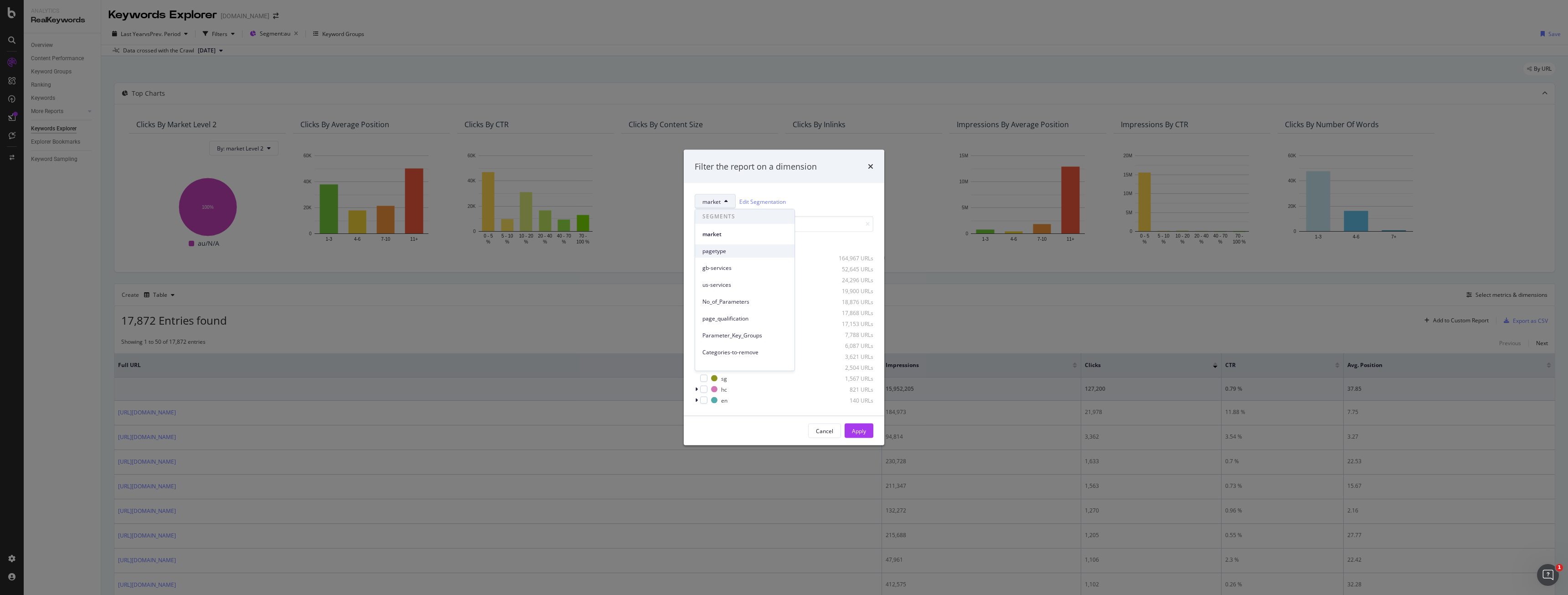
click at [718, 248] on span "pagetype" at bounding box center [745, 251] width 85 height 8
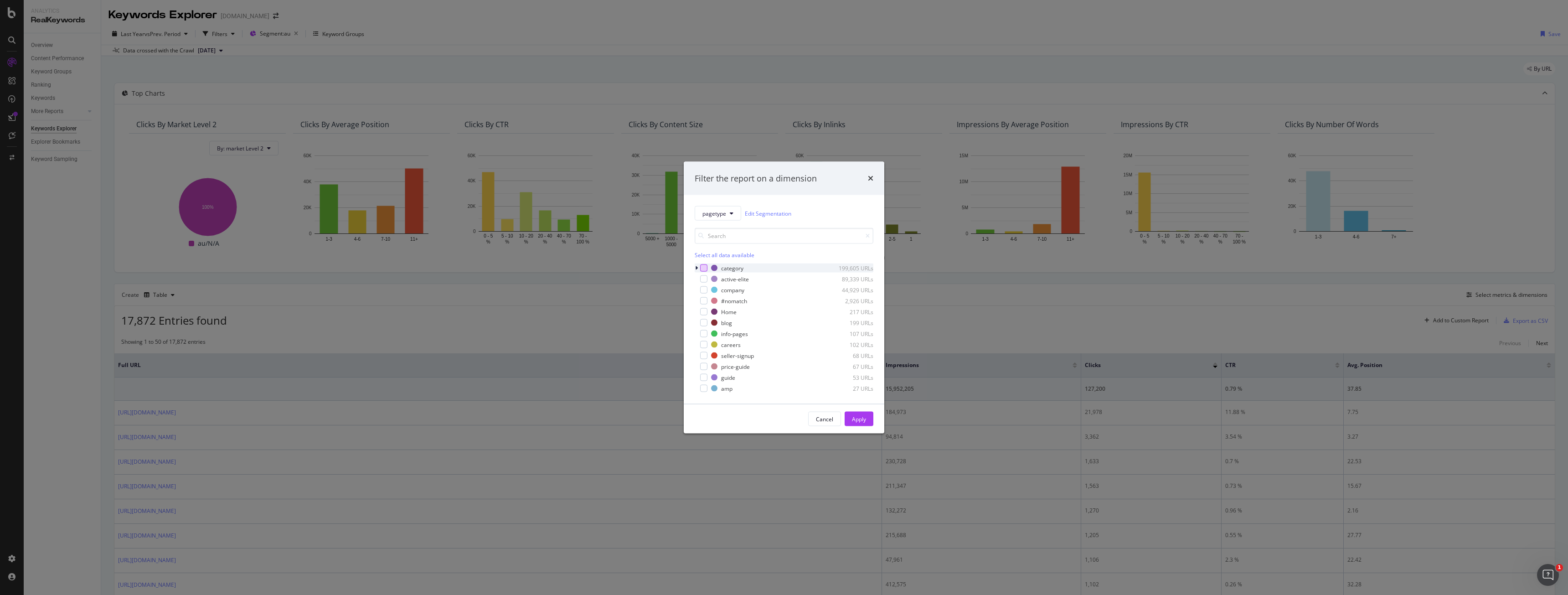
click at [707, 266] on div "modal" at bounding box center [703, 268] width 7 height 7
click at [866, 421] on button "Apply" at bounding box center [859, 419] width 29 height 15
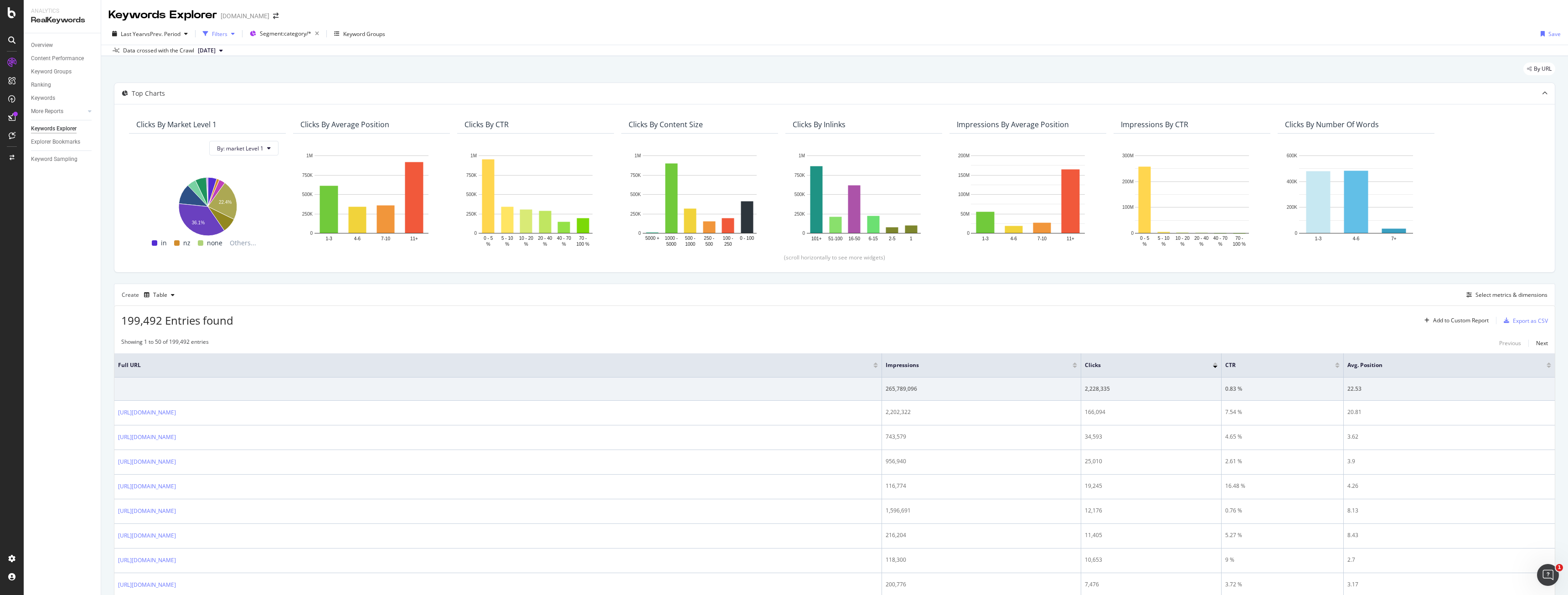
click at [221, 34] on div "Filters" at bounding box center [220, 34] width 15 height 8
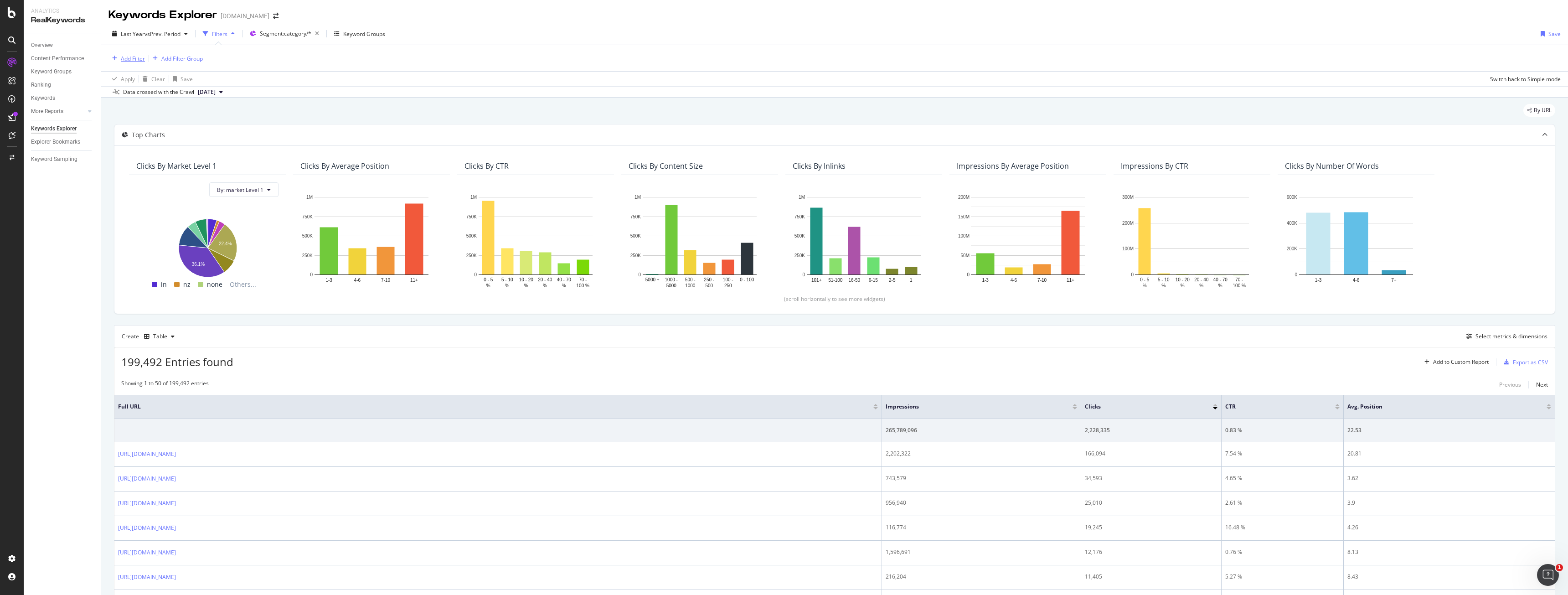
click at [131, 63] on div "Add Filter" at bounding box center [126, 59] width 37 height 10
type input "market"
click at [174, 119] on div "market" at bounding box center [194, 122] width 145 height 12
click at [128, 90] on div "Equal With Children" at bounding box center [166, 98] width 100 height 48
click at [129, 95] on div at bounding box center [166, 98] width 99 height 15
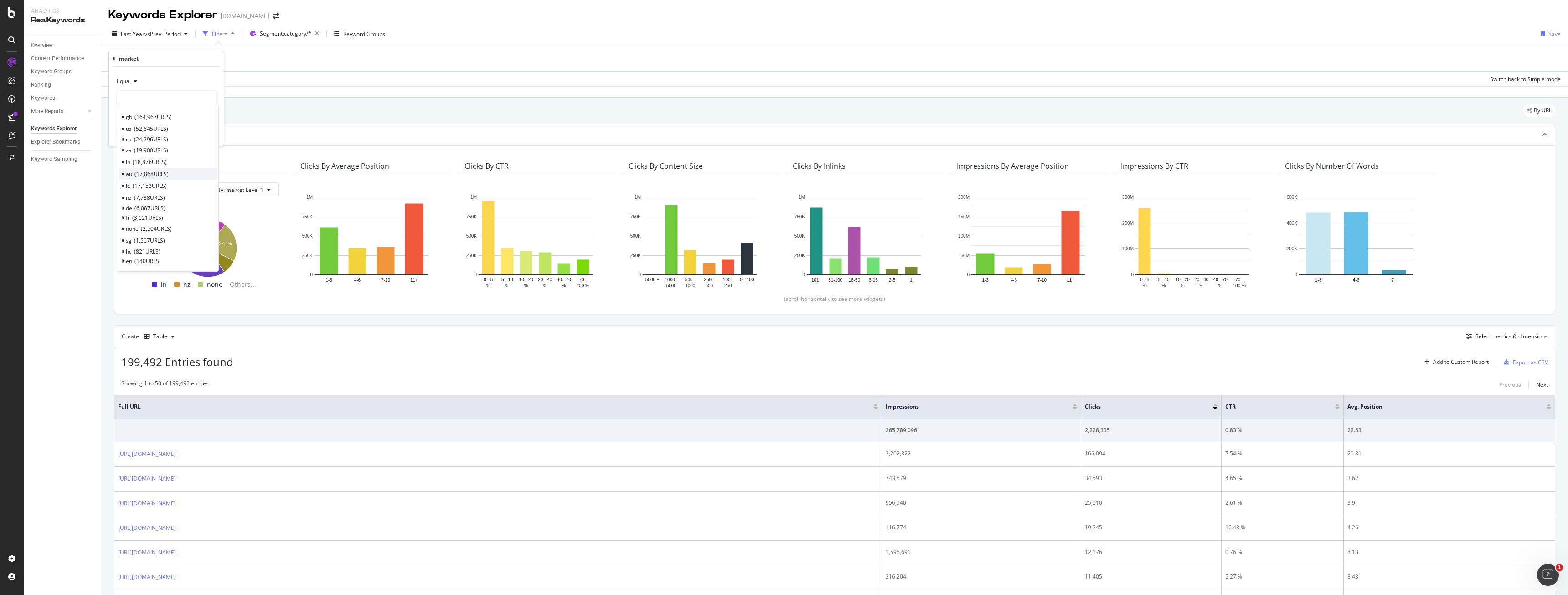
click at [140, 171] on span "17,868 URLS" at bounding box center [151, 174] width 34 height 8
click at [207, 131] on div "Apply" at bounding box center [209, 134] width 14 height 8
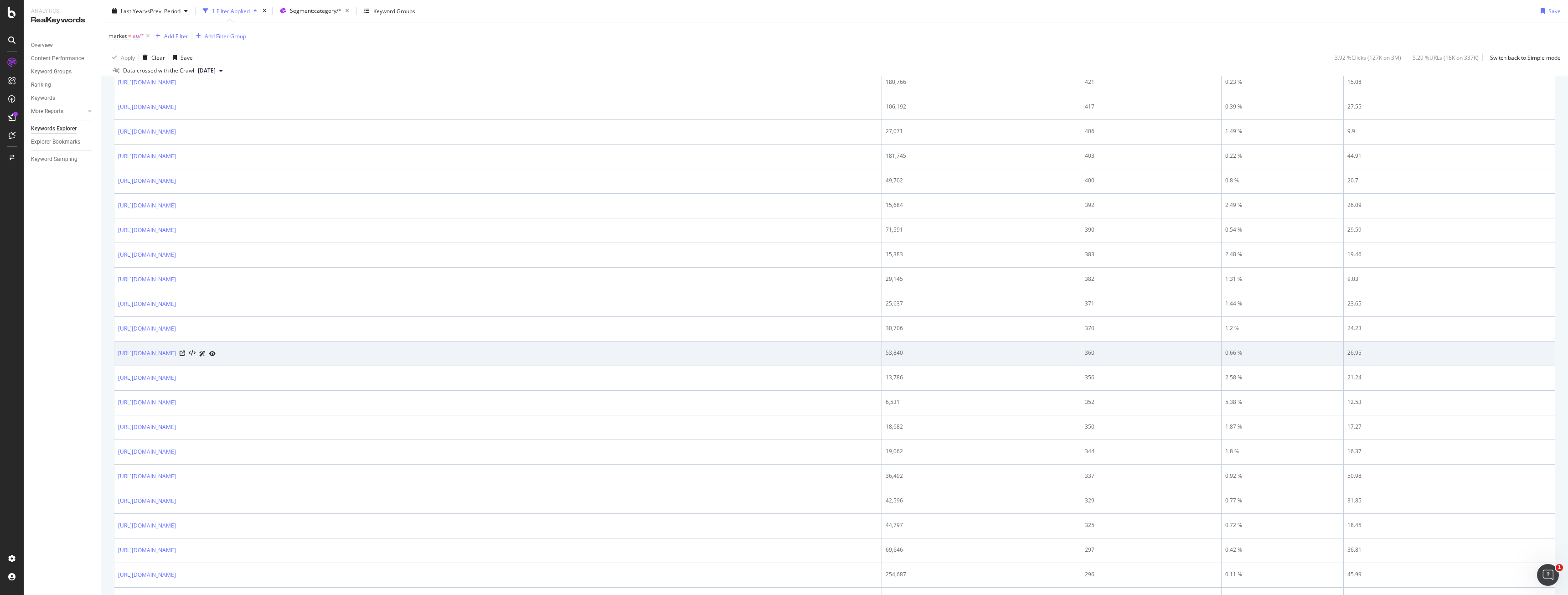
scroll to position [866, 0]
click at [392, 450] on tbody "14,804,272 75,800 0.51 % 39.72 https://www.bark.com/en/au/login/ 94,814 3,362 3…" at bounding box center [835, 181] width 1440 height 1254
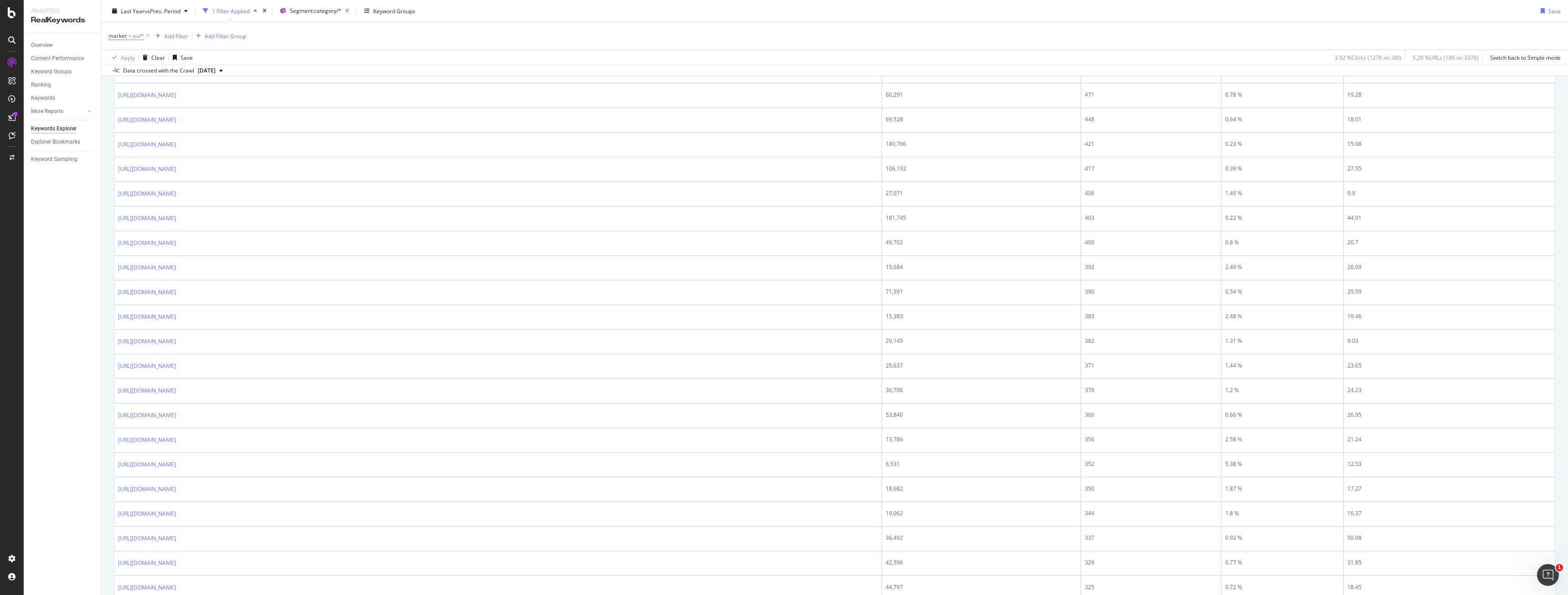
scroll to position [775, 0]
click at [171, 32] on div "Add Filter" at bounding box center [176, 36] width 24 height 8
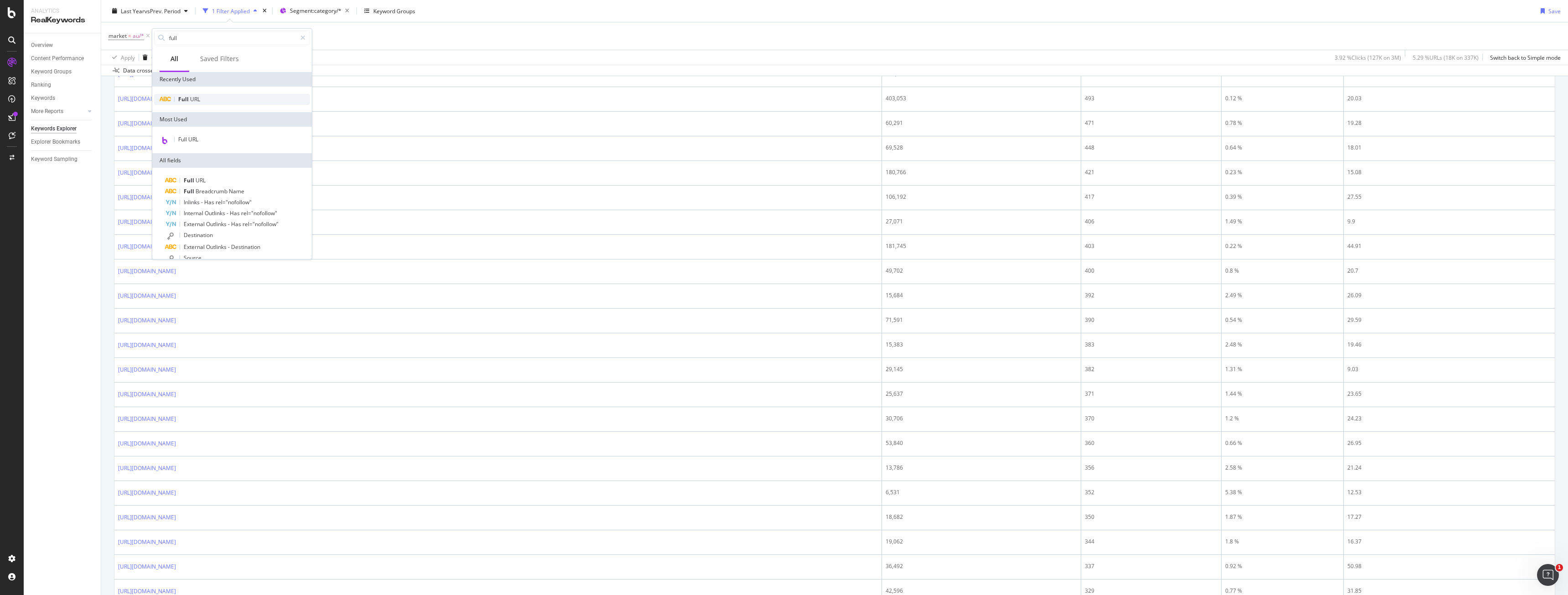
type input "full"
click at [193, 95] on div "Full URL" at bounding box center [232, 99] width 156 height 11
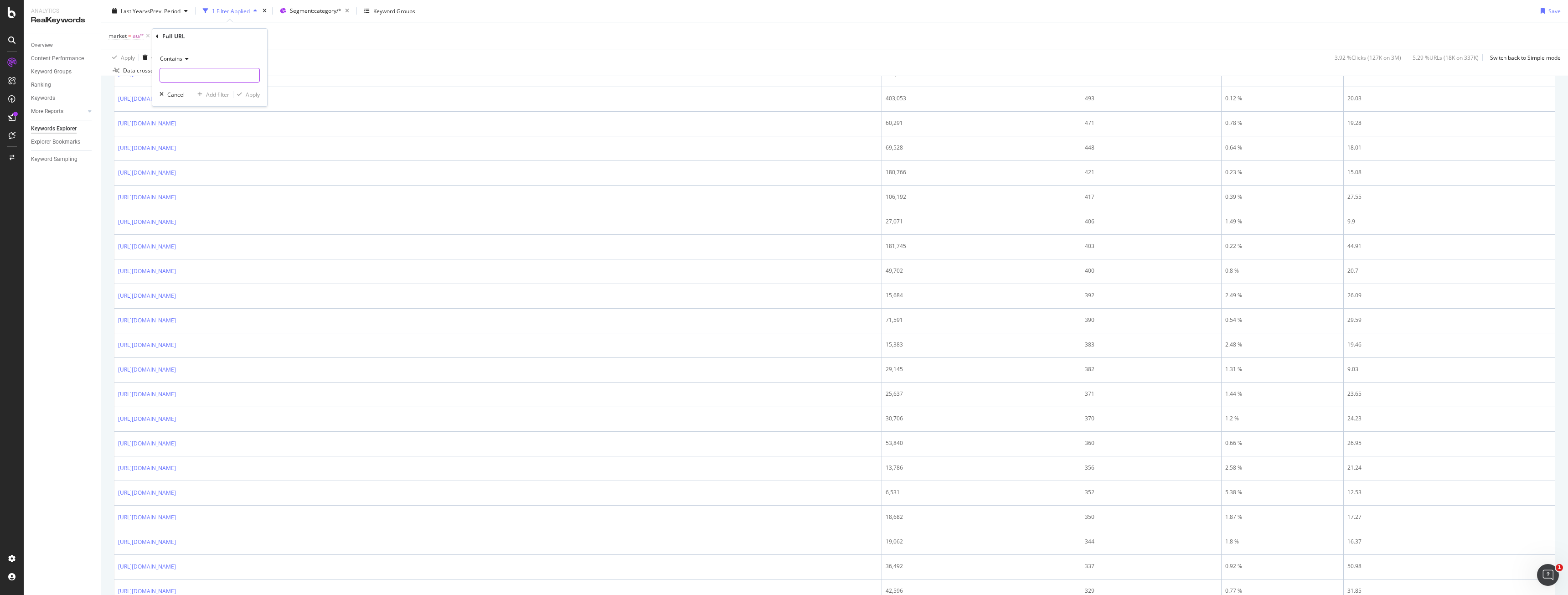
click at [189, 73] on input "text" at bounding box center [209, 75] width 99 height 15
paste input "https://www.bark.com/en/au/limousine-hire/south-australia/adelaide/"
type input "https://www.bark.com/en/au/limousine-hire/south-australia/adelaide/"
paste input "Marquee"
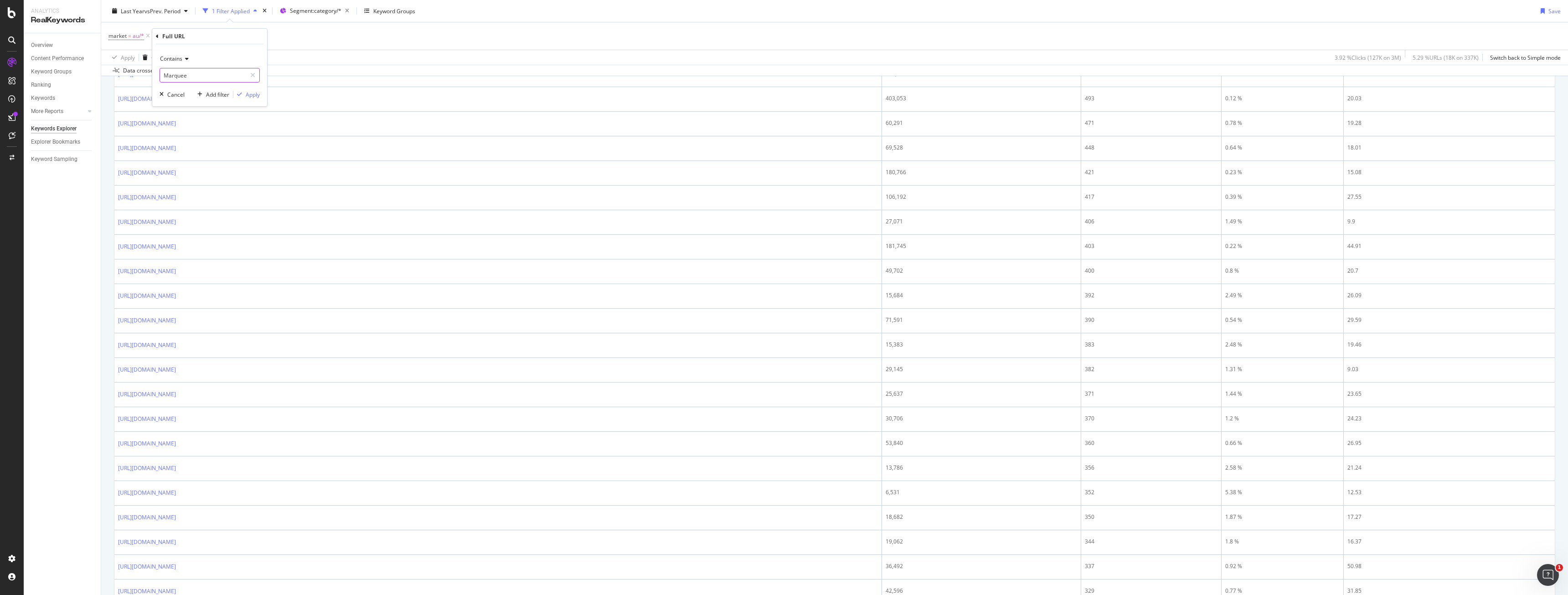
click at [170, 75] on input "Marquee" at bounding box center [203, 75] width 86 height 15
type input "marquee"
click at [247, 93] on div "Apply" at bounding box center [253, 95] width 14 height 8
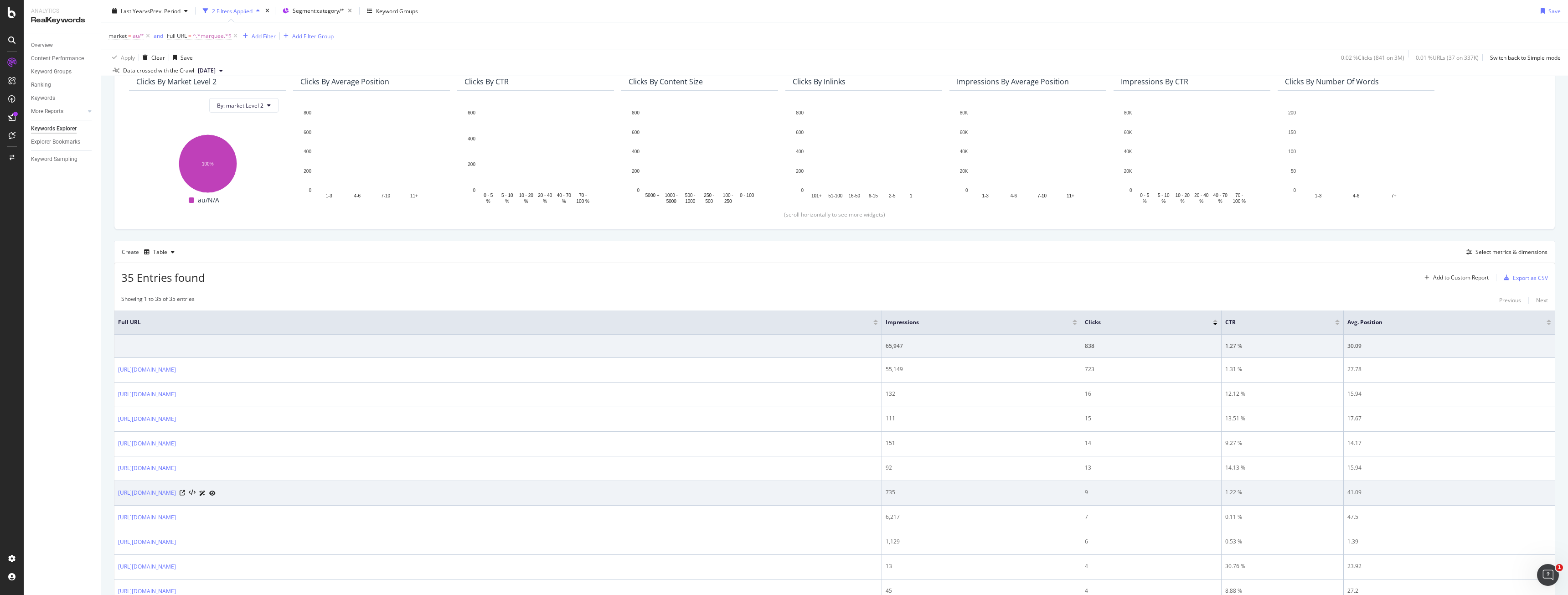
scroll to position [92, 0]
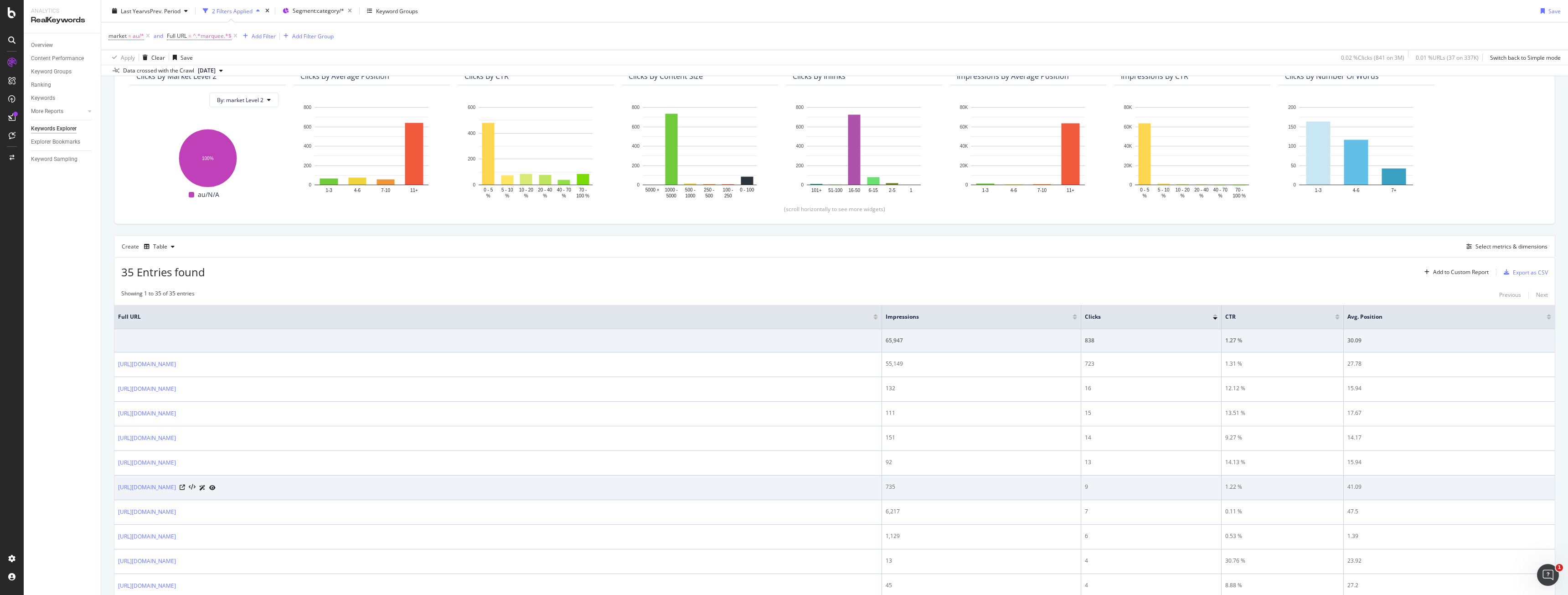
drag, startPoint x: 115, startPoint y: 494, endPoint x: 231, endPoint y: 494, distance: 116.0
click at [231, 494] on td "https://www.bark.com/en/au/marquee-hire/" at bounding box center [498, 488] width 767 height 24
copy link "https://www.bark.com/en/au/marquee-hire/"
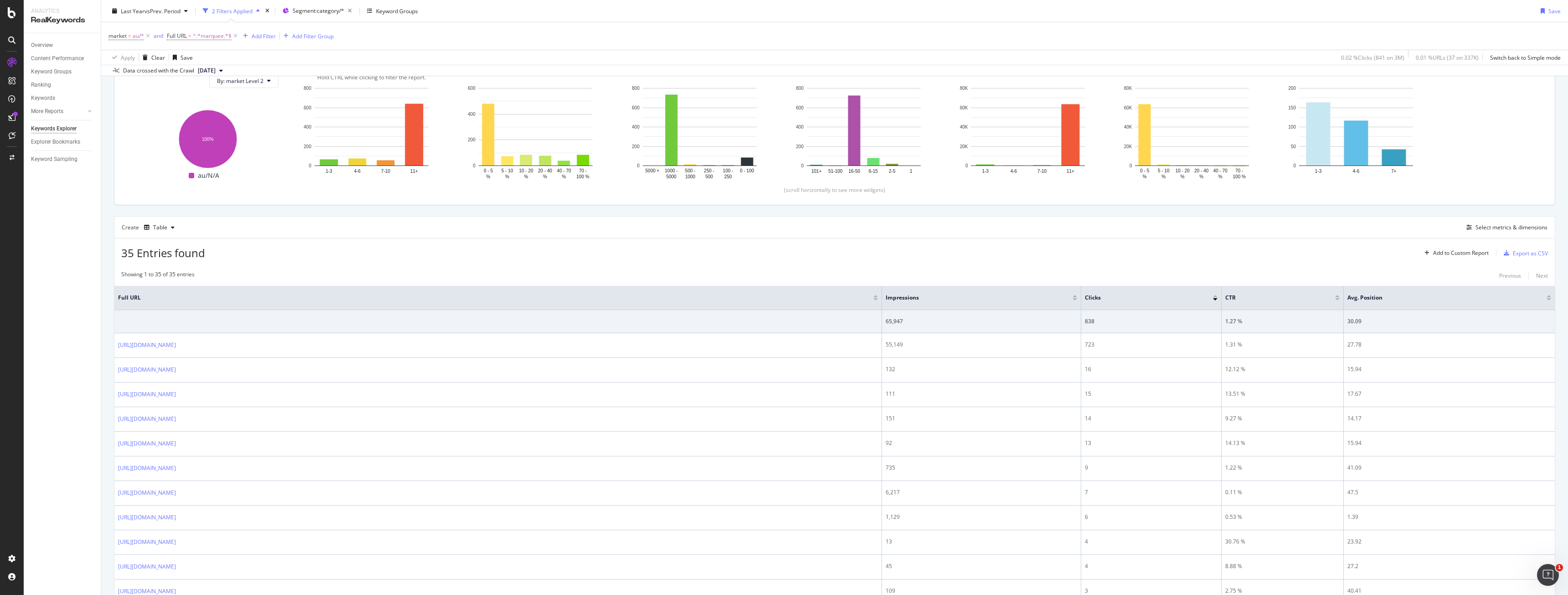
scroll to position [0, 0]
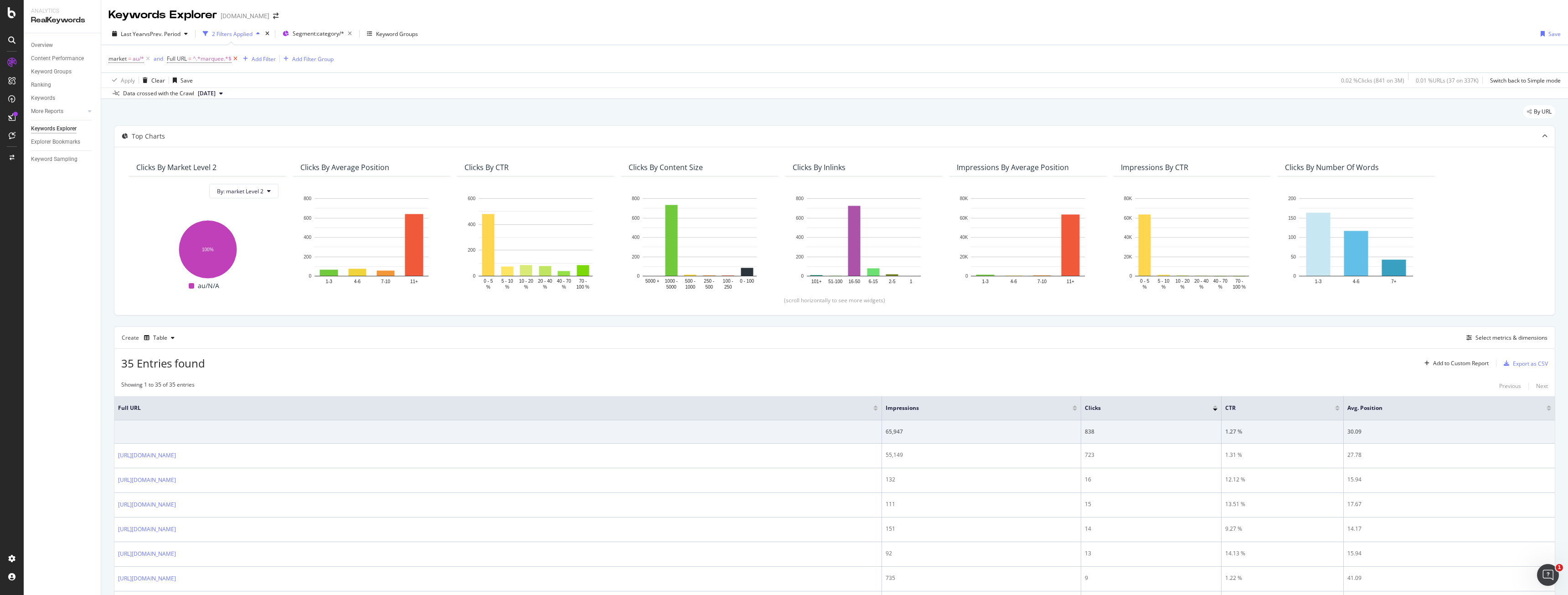
click at [235, 59] on icon at bounding box center [235, 59] width 8 height 9
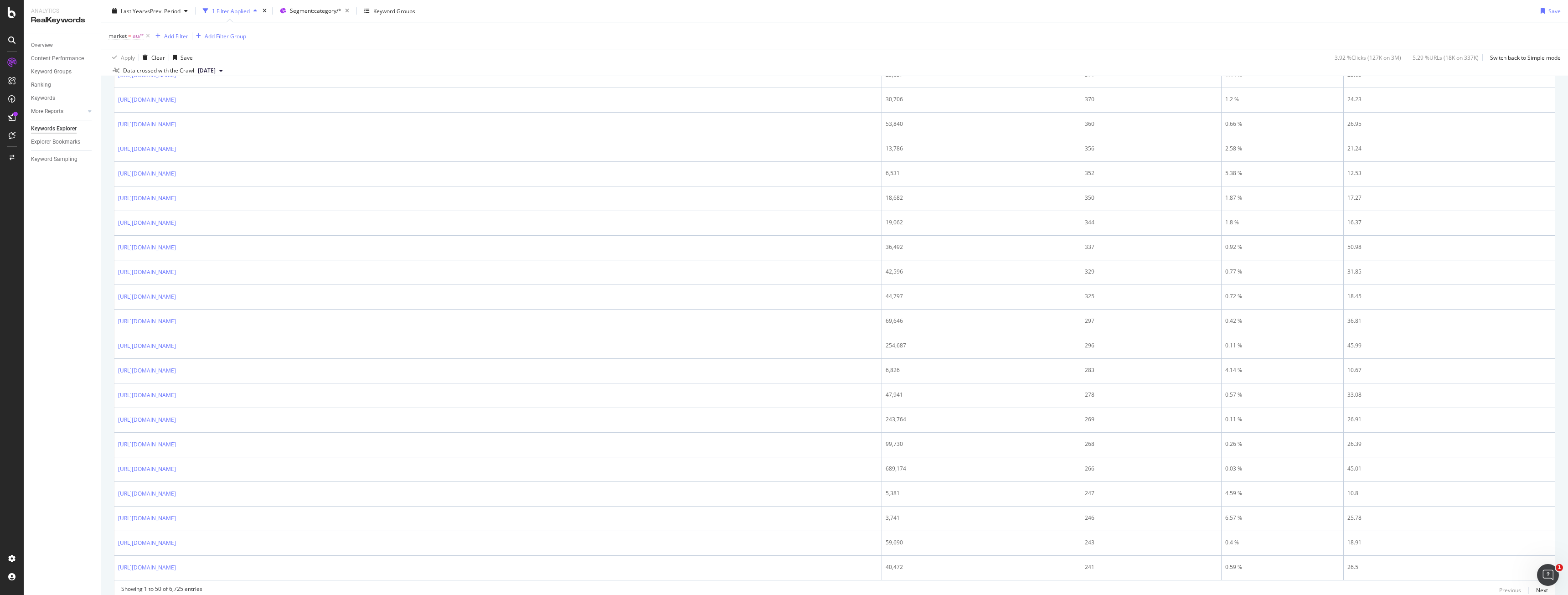
scroll to position [684, 0]
click at [172, 37] on div "Add Filter" at bounding box center [176, 36] width 24 height 8
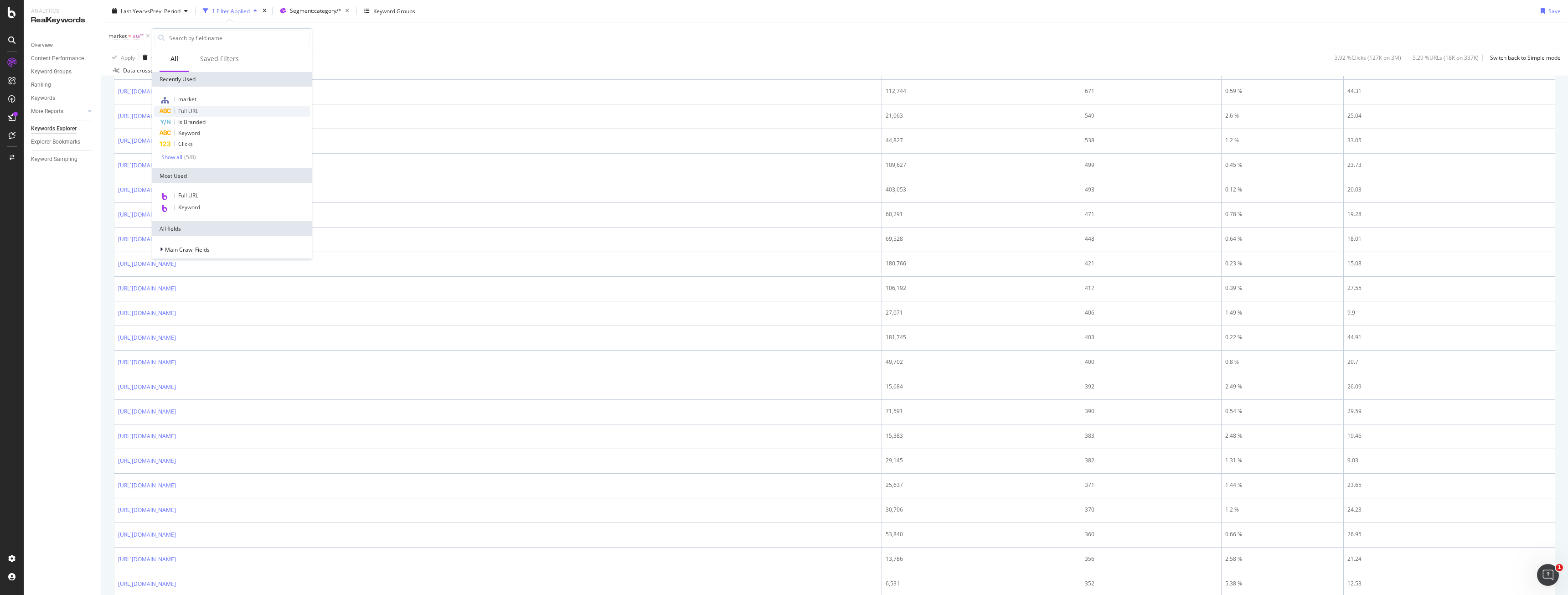
click at [230, 107] on div "Full URL" at bounding box center [232, 111] width 156 height 11
click at [207, 76] on input "text" at bounding box center [209, 75] width 99 height 15
type input "magician"
click at [245, 94] on div "button" at bounding box center [239, 94] width 12 height 5
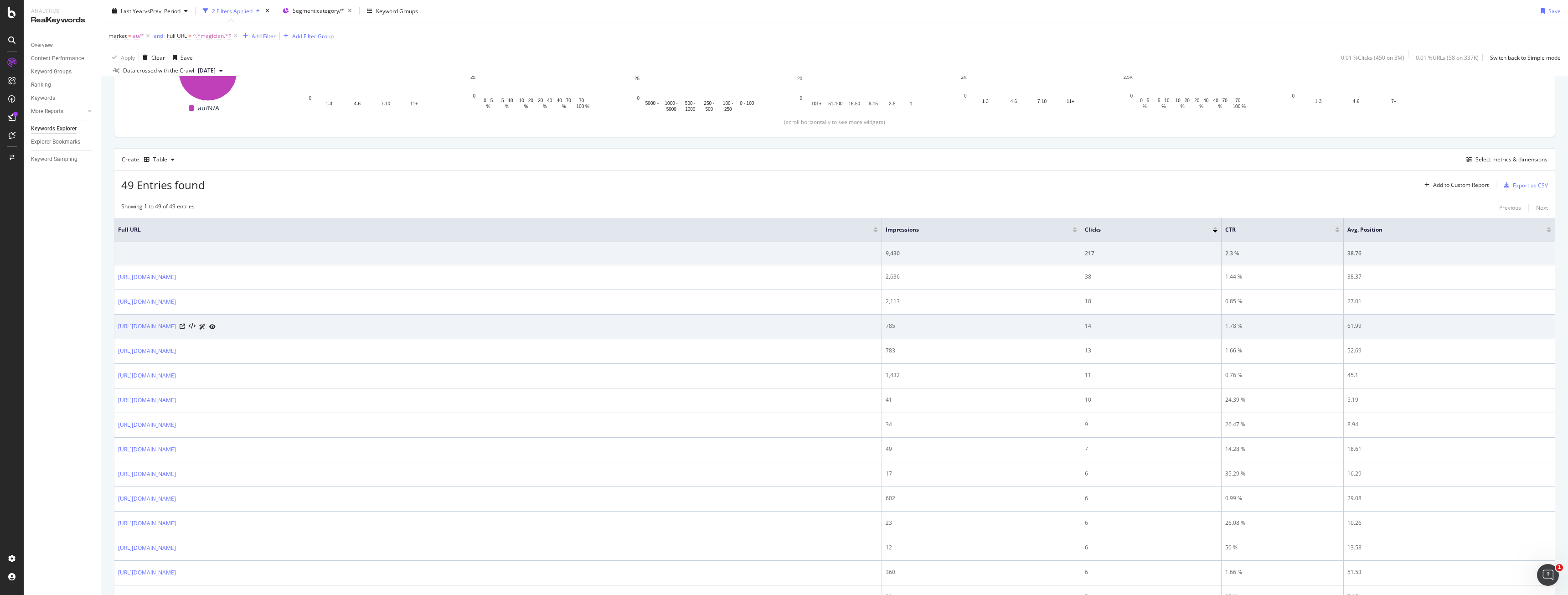
scroll to position [182, 0]
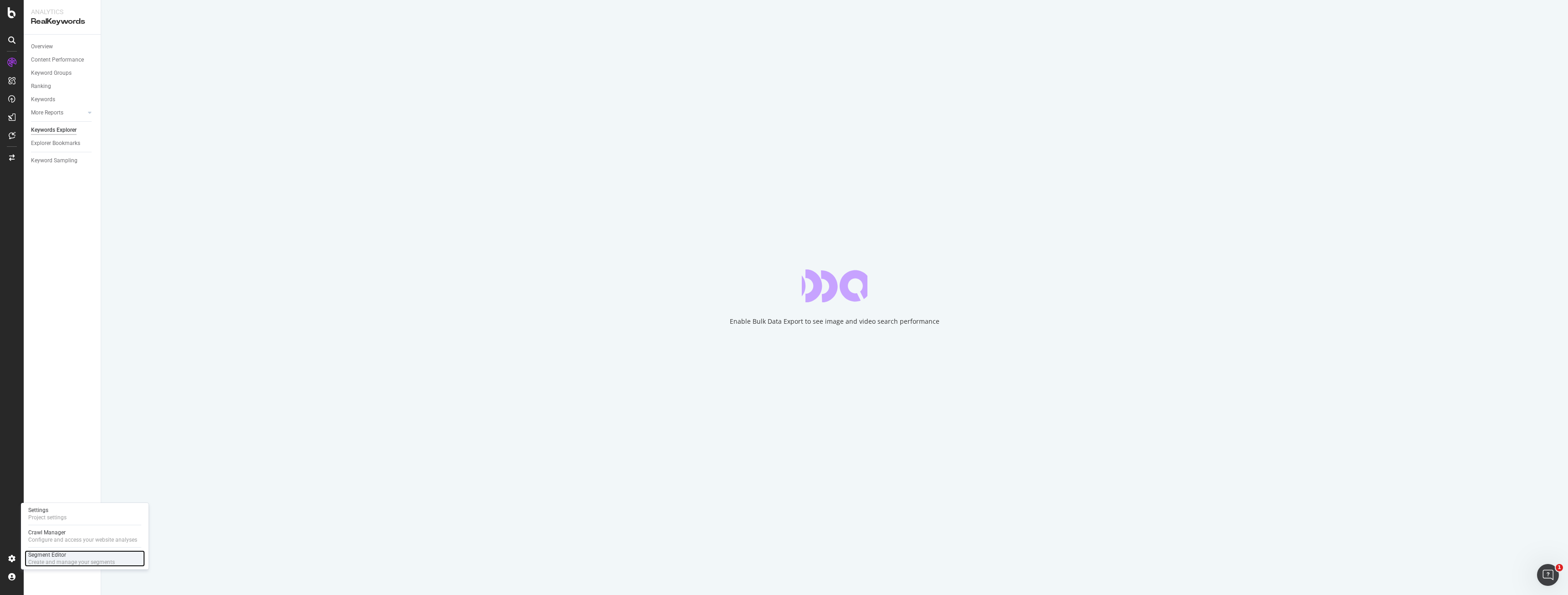
click at [35, 558] on div "Segment Editor" at bounding box center [72, 554] width 86 height 7
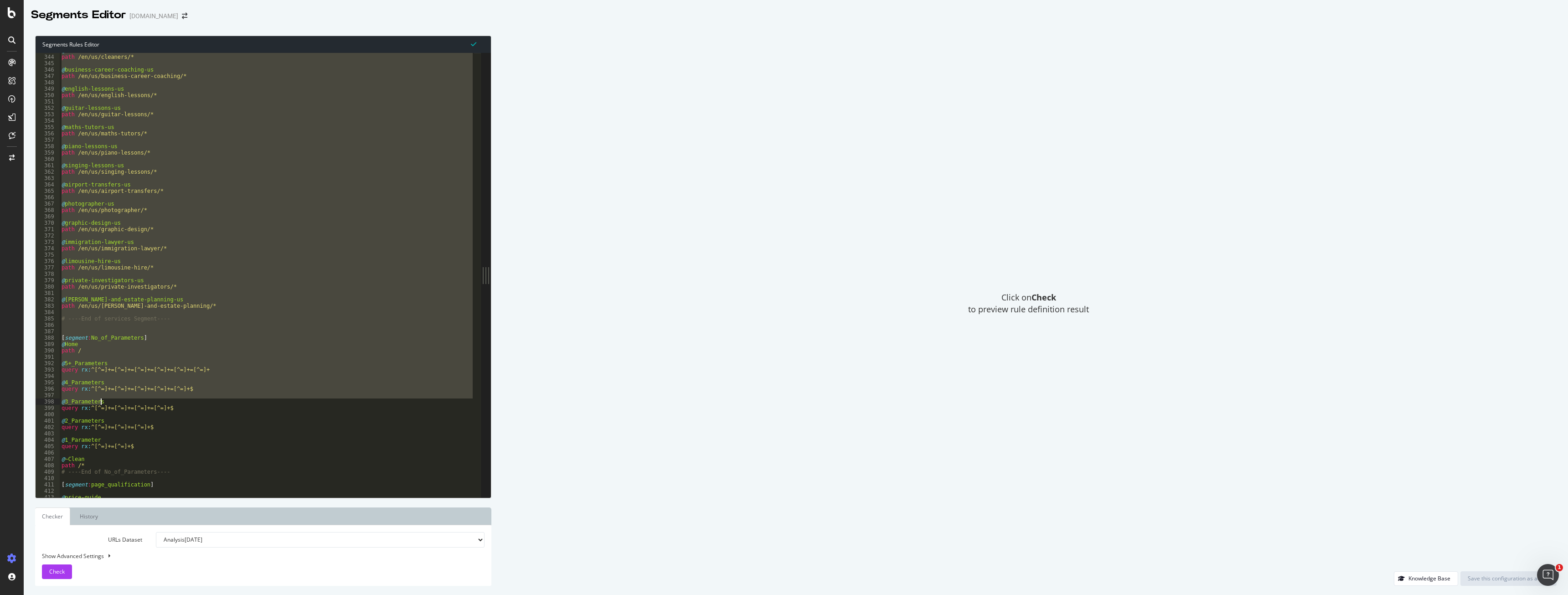
scroll to position [1374, 0]
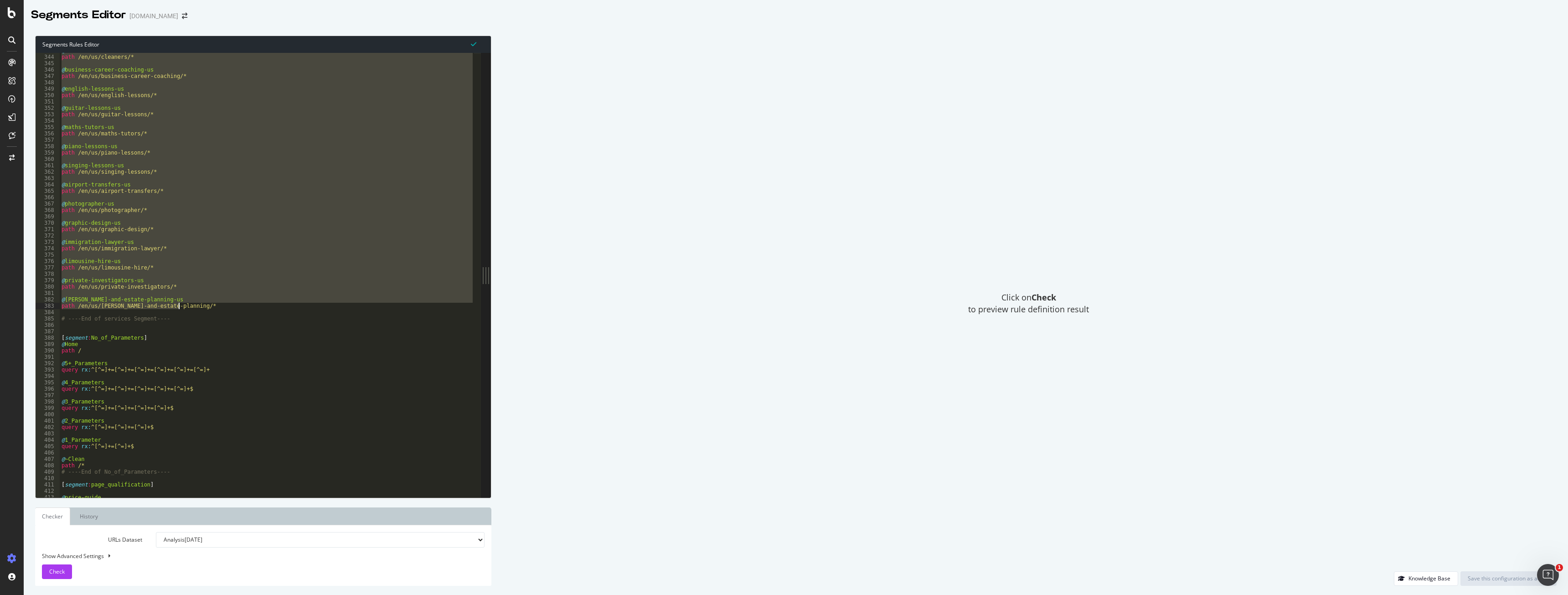
drag, startPoint x: 61, startPoint y: 121, endPoint x: 189, endPoint y: 306, distance: 225.0
click at [189, 306] on div "@ cleaners-us path /en/us/cleaners/* @ business-career-coaching-us path /en/us/…" at bounding box center [267, 277] width 415 height 458
type textarea "@wills-and-estate-planning-us path /en/us/wills-and-estate-planning/*"
click at [698, 459] on div "Click on Check to preview rule definition result" at bounding box center [1028, 303] width 1056 height 536
click at [49, 155] on div "DataExports" at bounding box center [51, 155] width 35 height 9
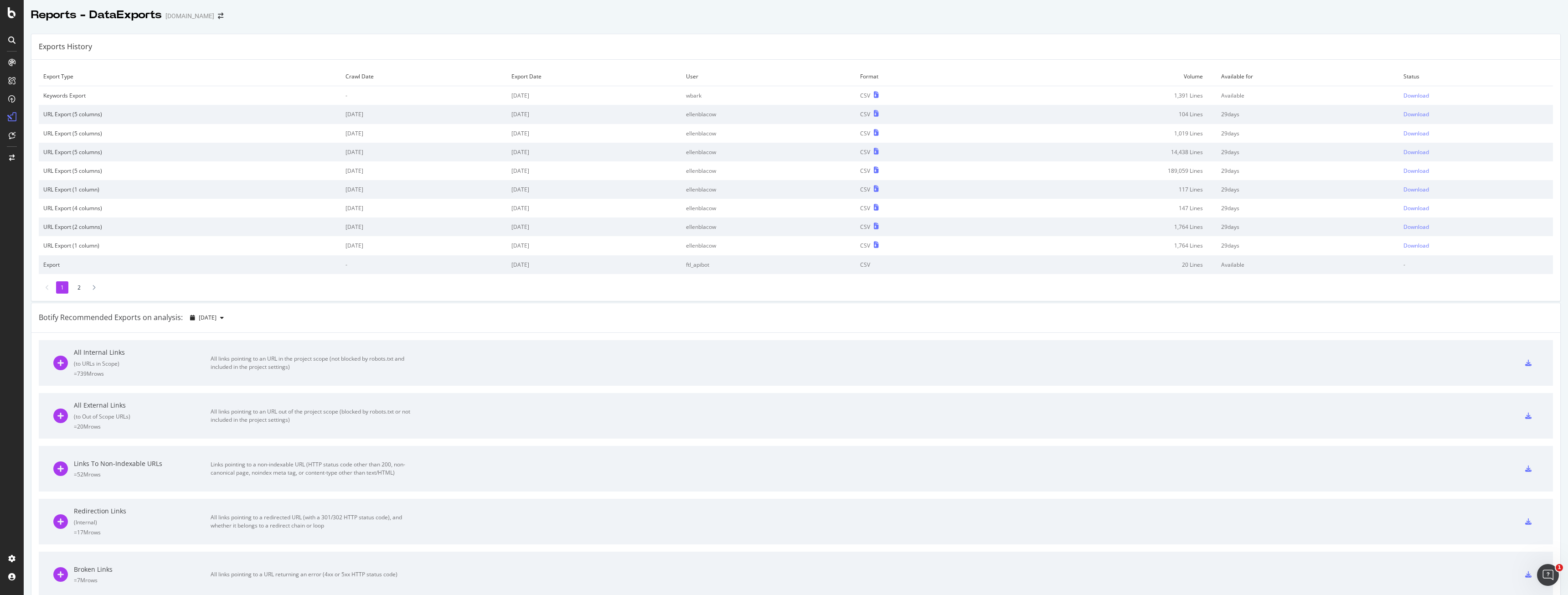
click at [204, 299] on div "Export Type Crawl Date Export Date User Format Volume Available for Status Keyw…" at bounding box center [796, 180] width 1529 height 241
click at [1410, 96] on div "Download" at bounding box center [1416, 95] width 26 height 8
